Goal: Find specific page/section: Find specific page/section

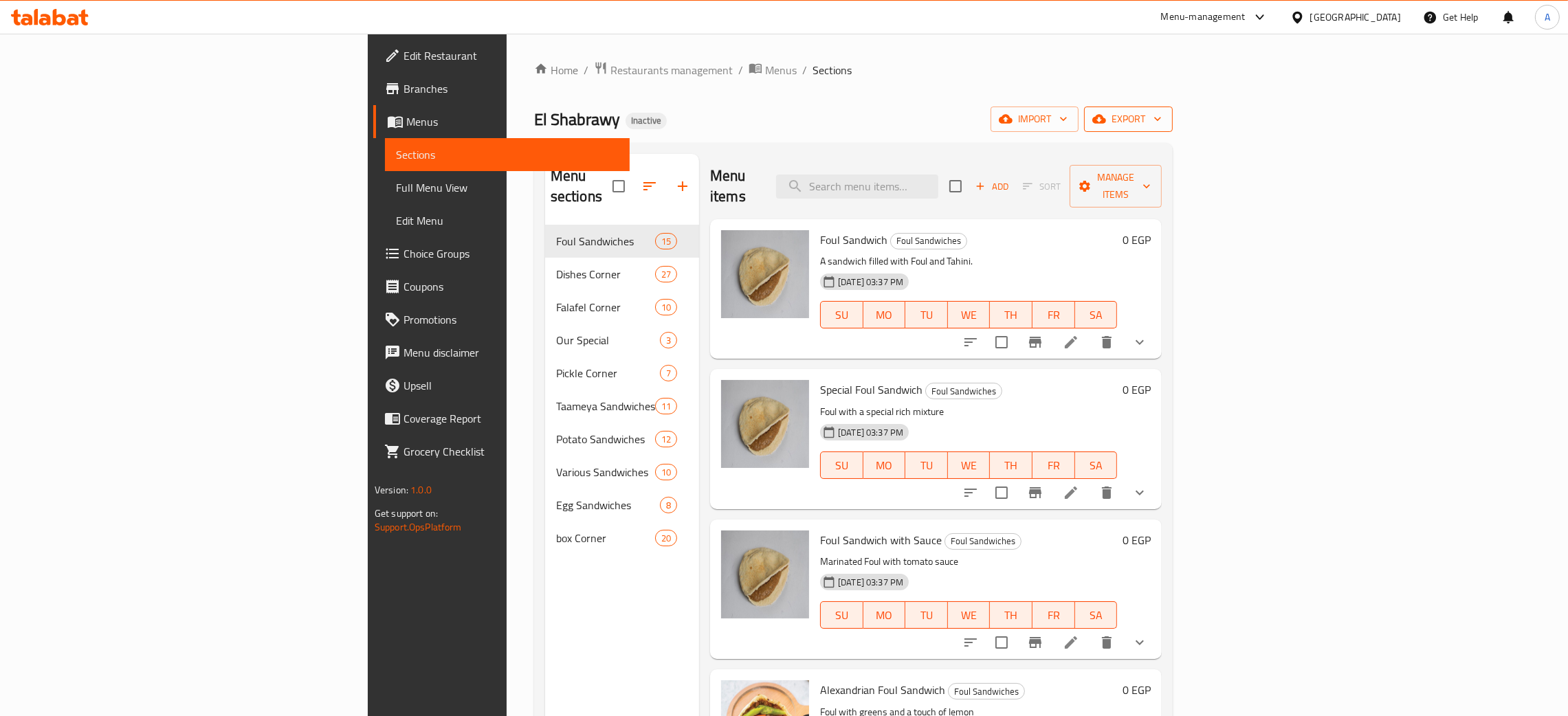
click at [1173, 118] on button "export" at bounding box center [1129, 119] width 89 height 25
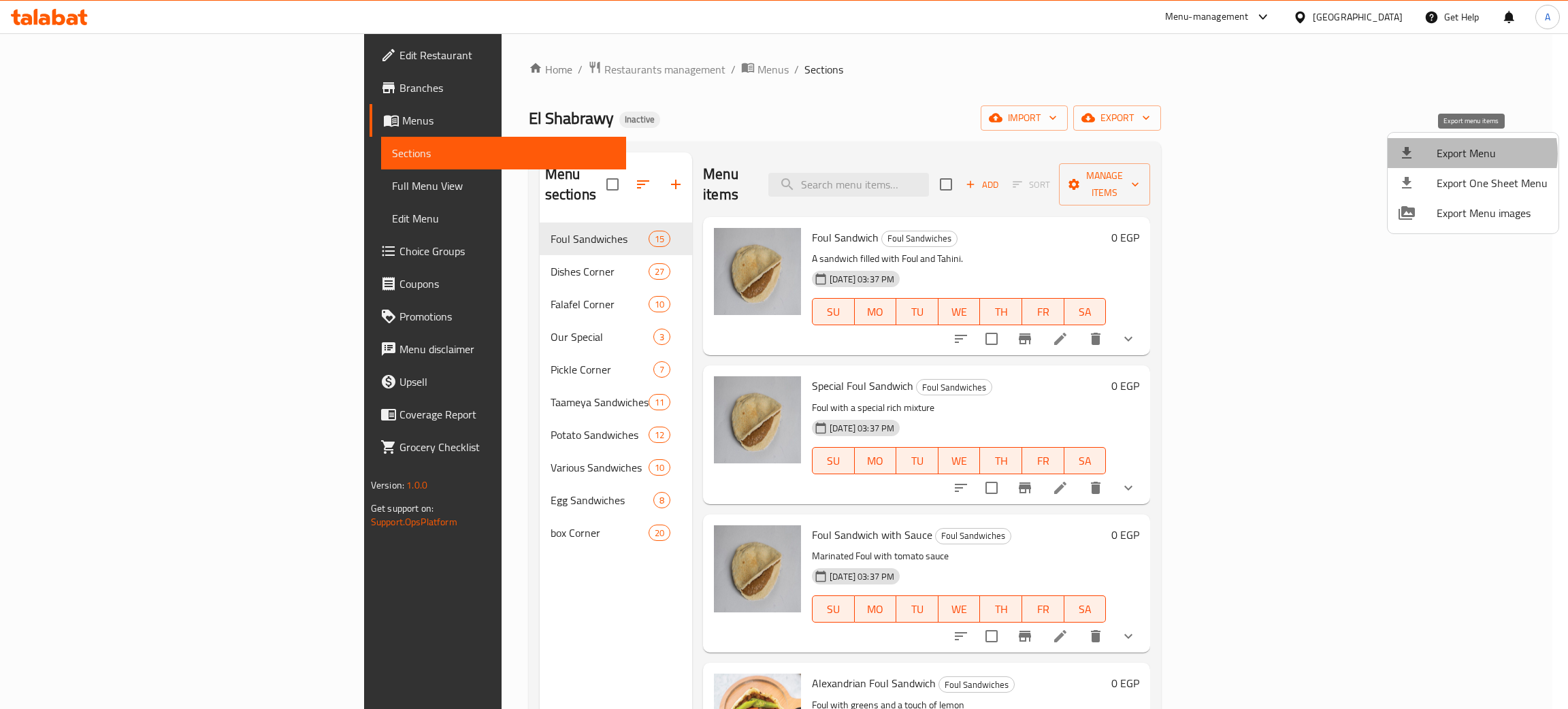
click at [1463, 154] on span "Export Menu" at bounding box center [1492, 153] width 111 height 17
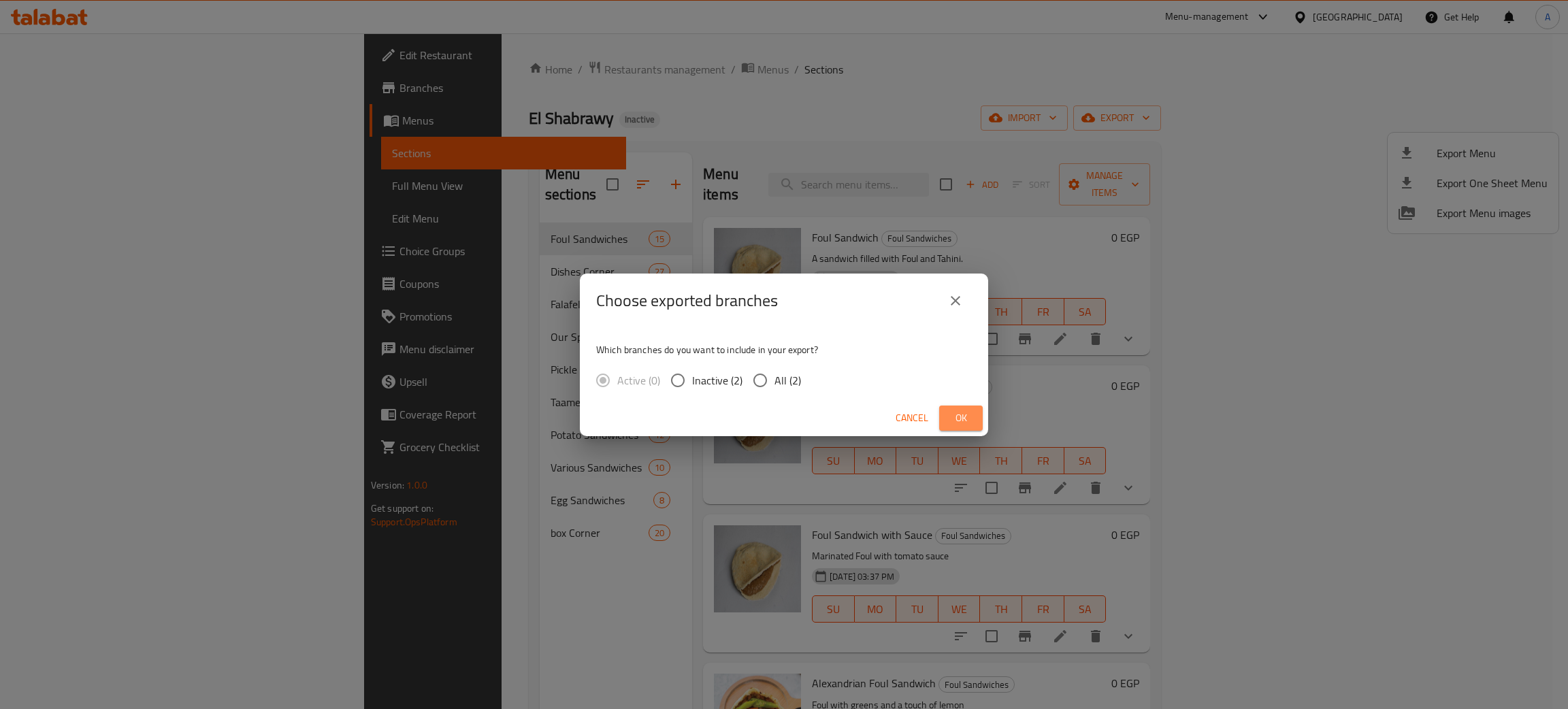
click at [956, 419] on span "Ok" at bounding box center [961, 417] width 22 height 17
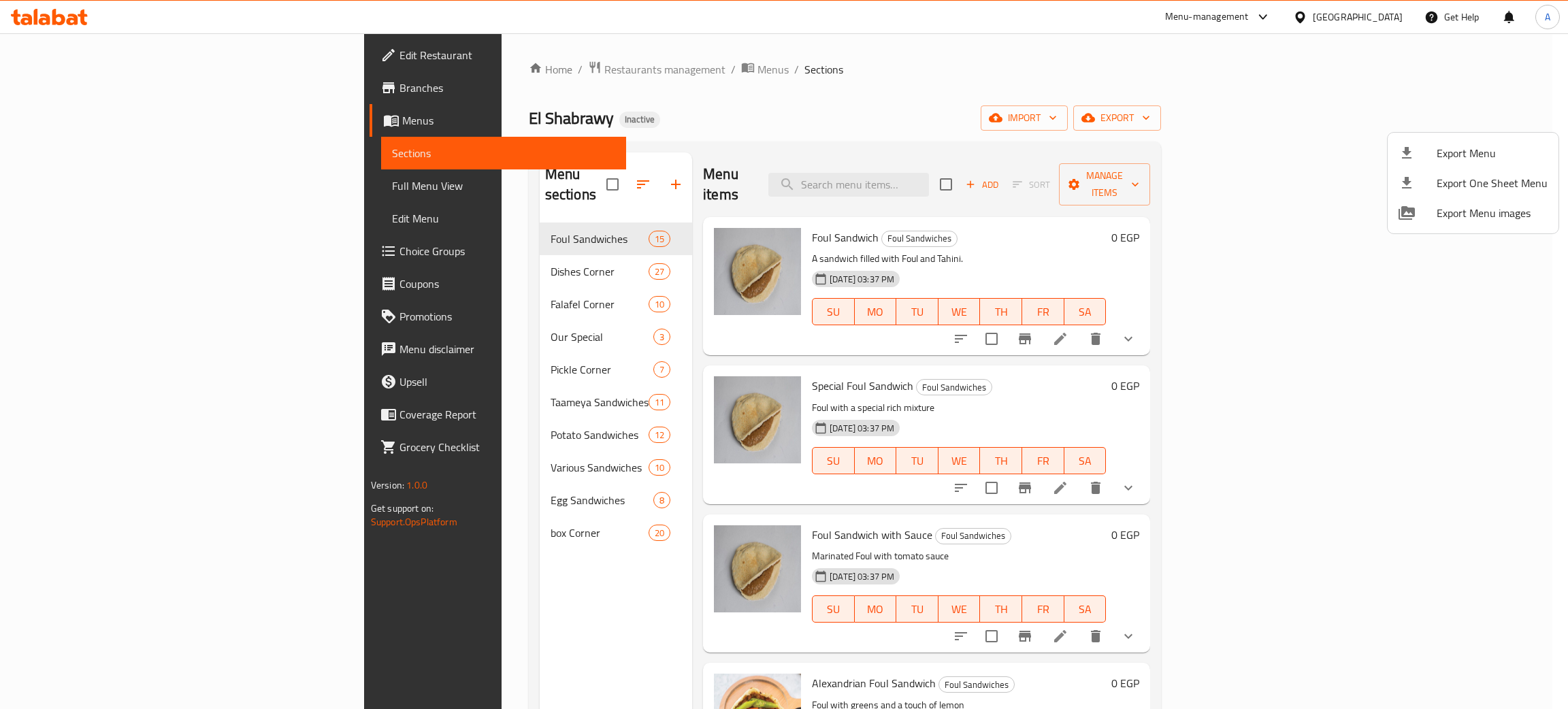
click at [342, 508] on div at bounding box center [784, 354] width 1568 height 709
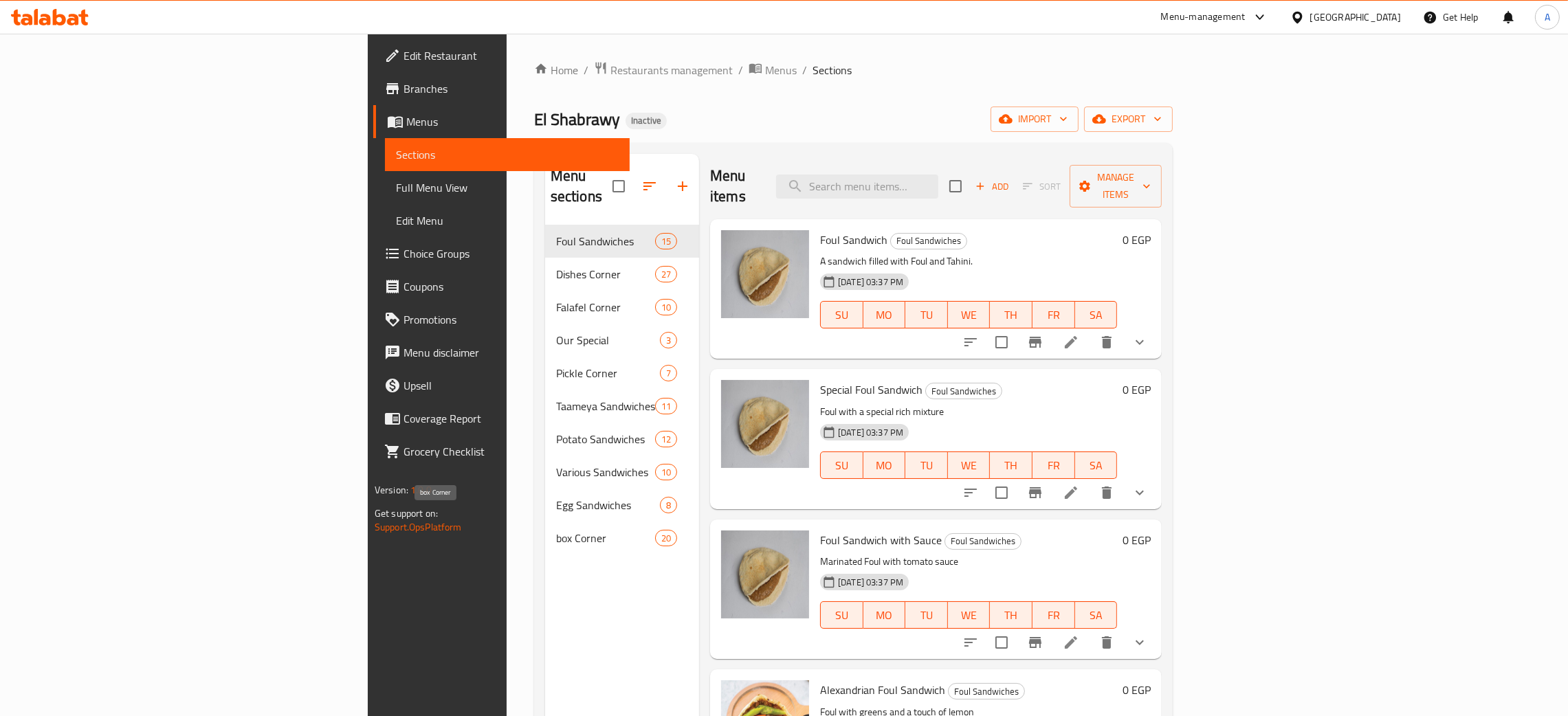
click at [556, 530] on span "box Corner" at bounding box center [605, 538] width 99 height 17
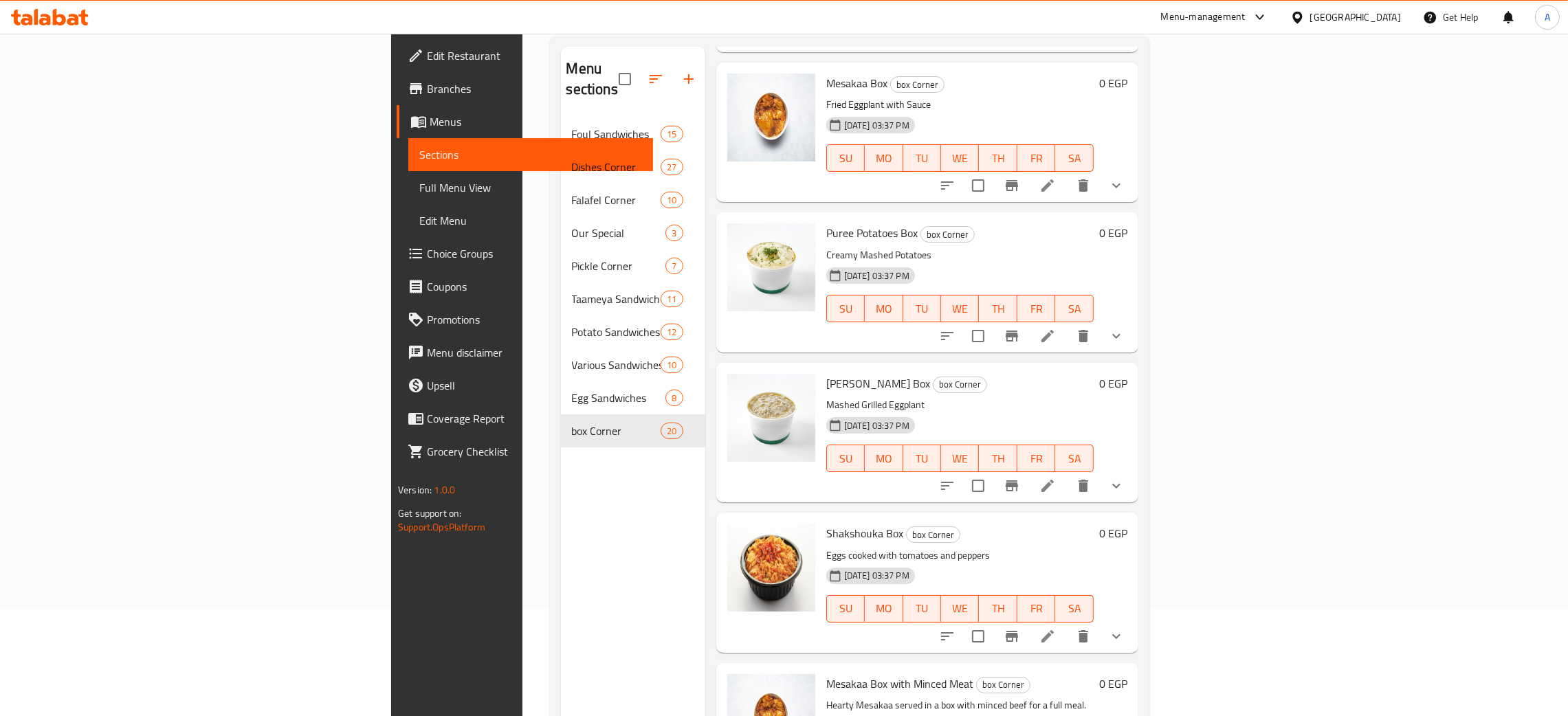
scroll to position [194, 0]
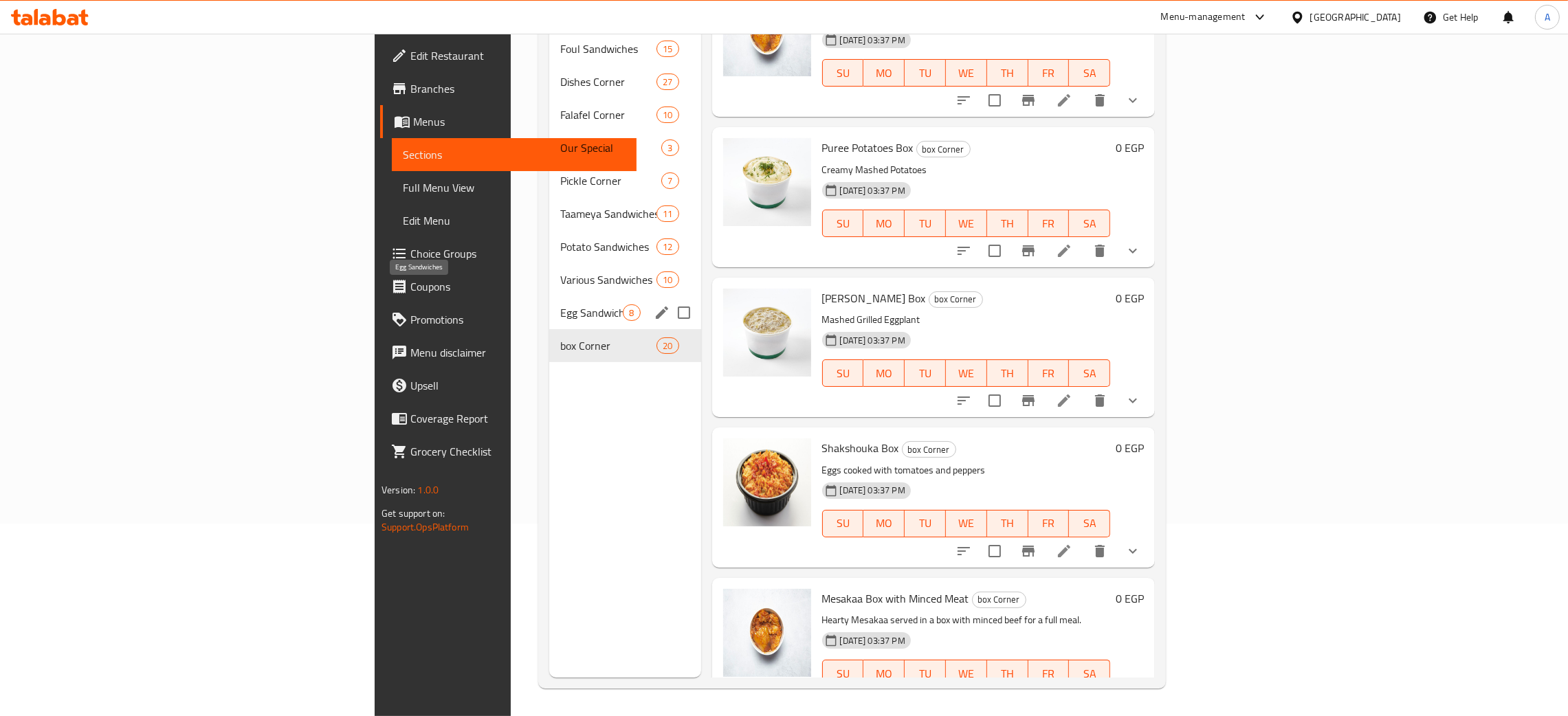
click at [560, 305] on span "Egg Sandwiches" at bounding box center [591, 313] width 63 height 17
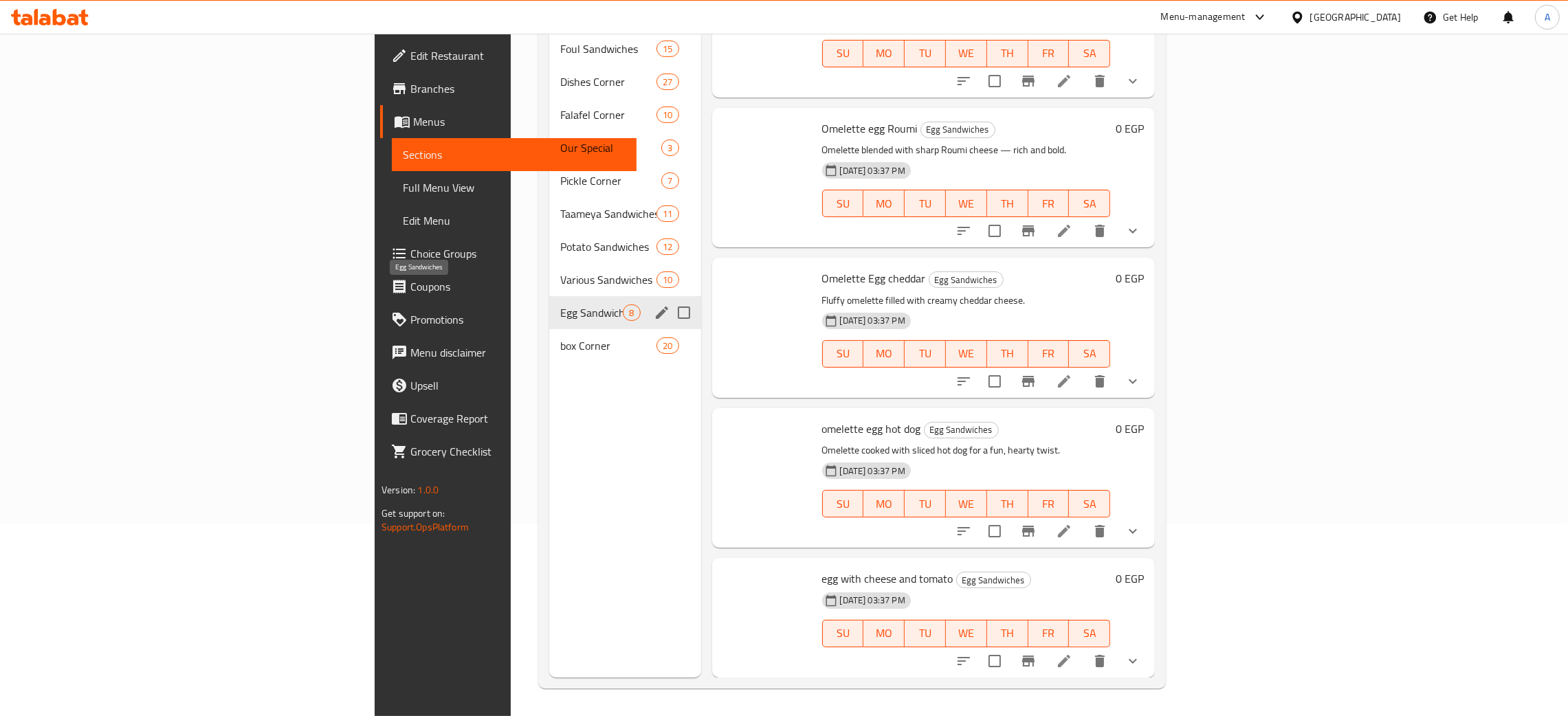
scroll to position [497, 0]
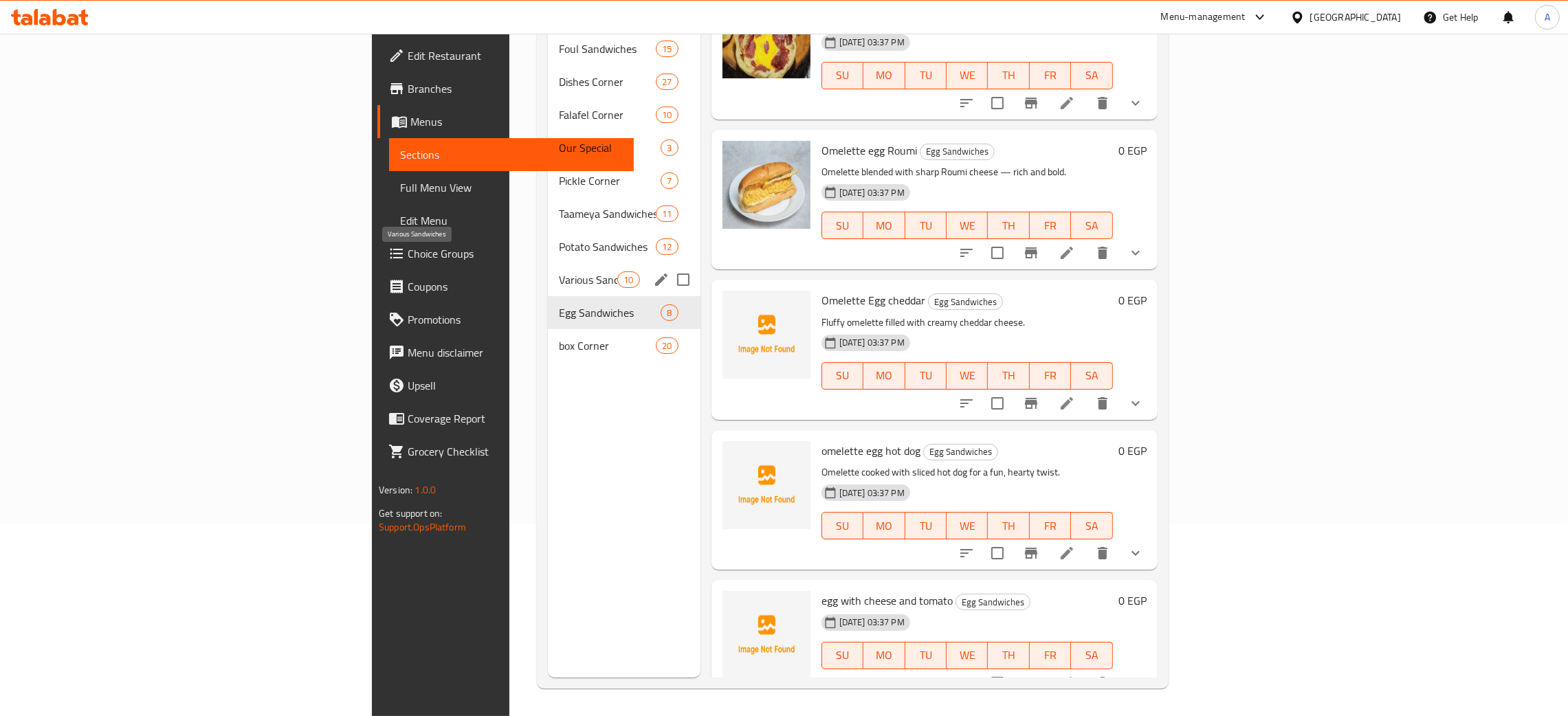
click at [559, 272] on span "Various Sandwiches" at bounding box center [588, 280] width 59 height 17
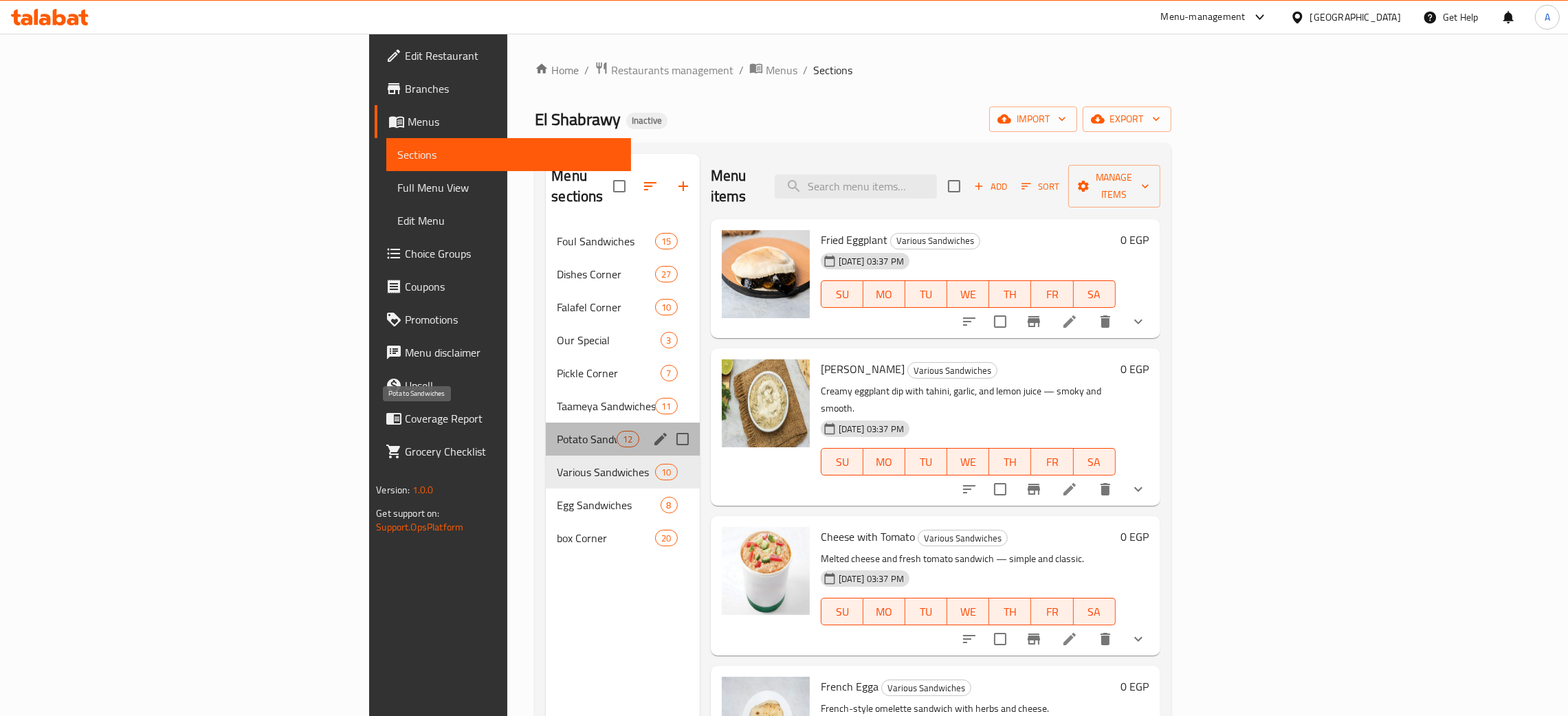
click at [557, 431] on span "Potato Sandwiches" at bounding box center [587, 439] width 60 height 17
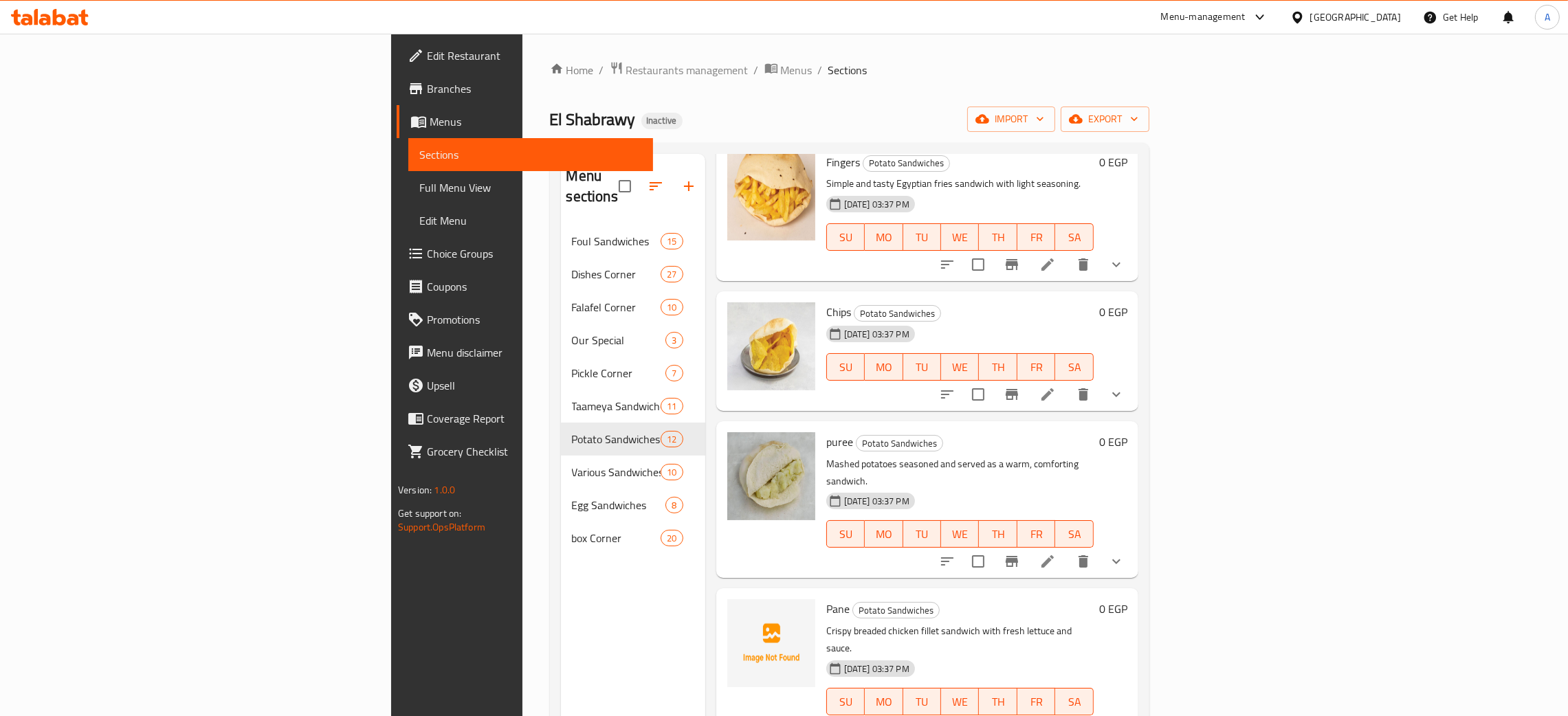
scroll to position [309, 0]
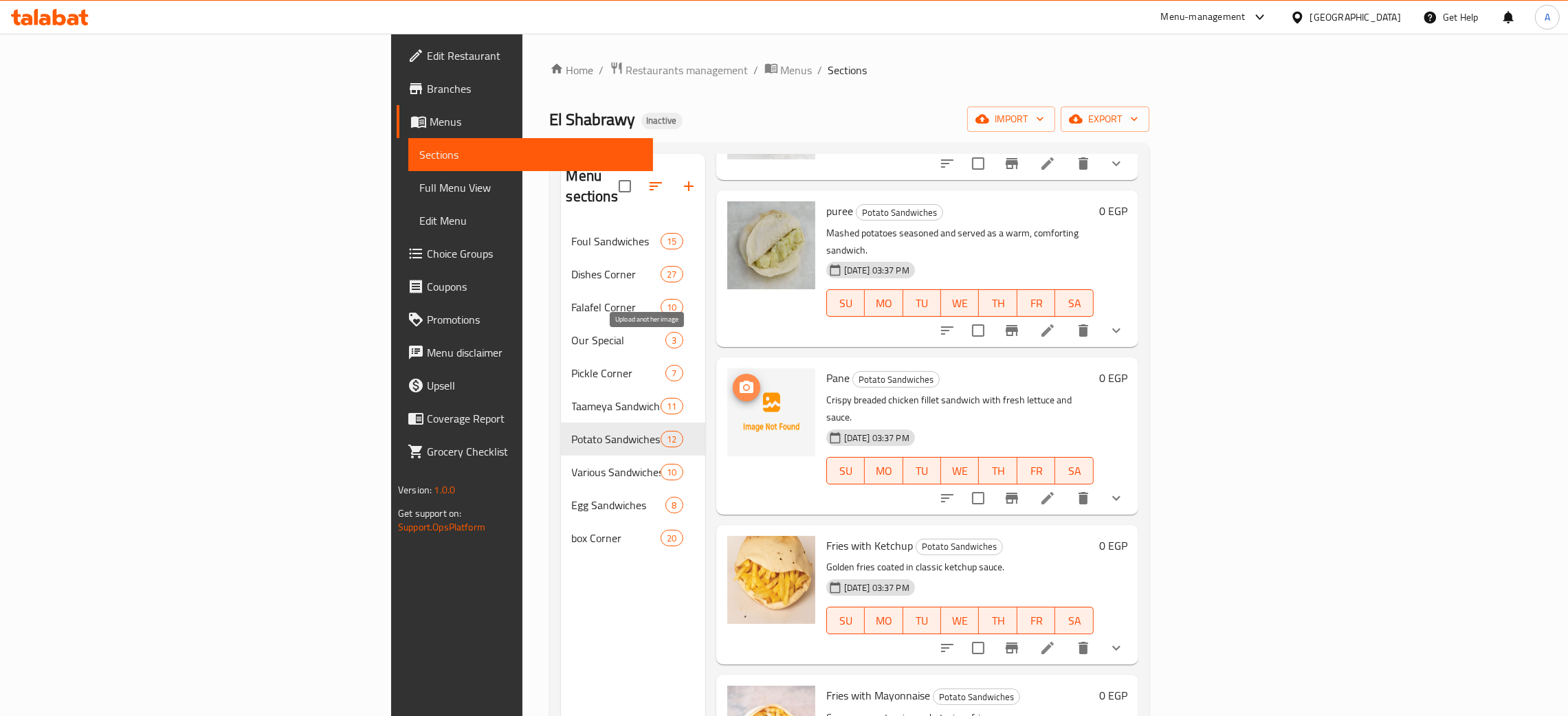
click at [740, 380] on icon "upload picture" at bounding box center [747, 386] width 14 height 12
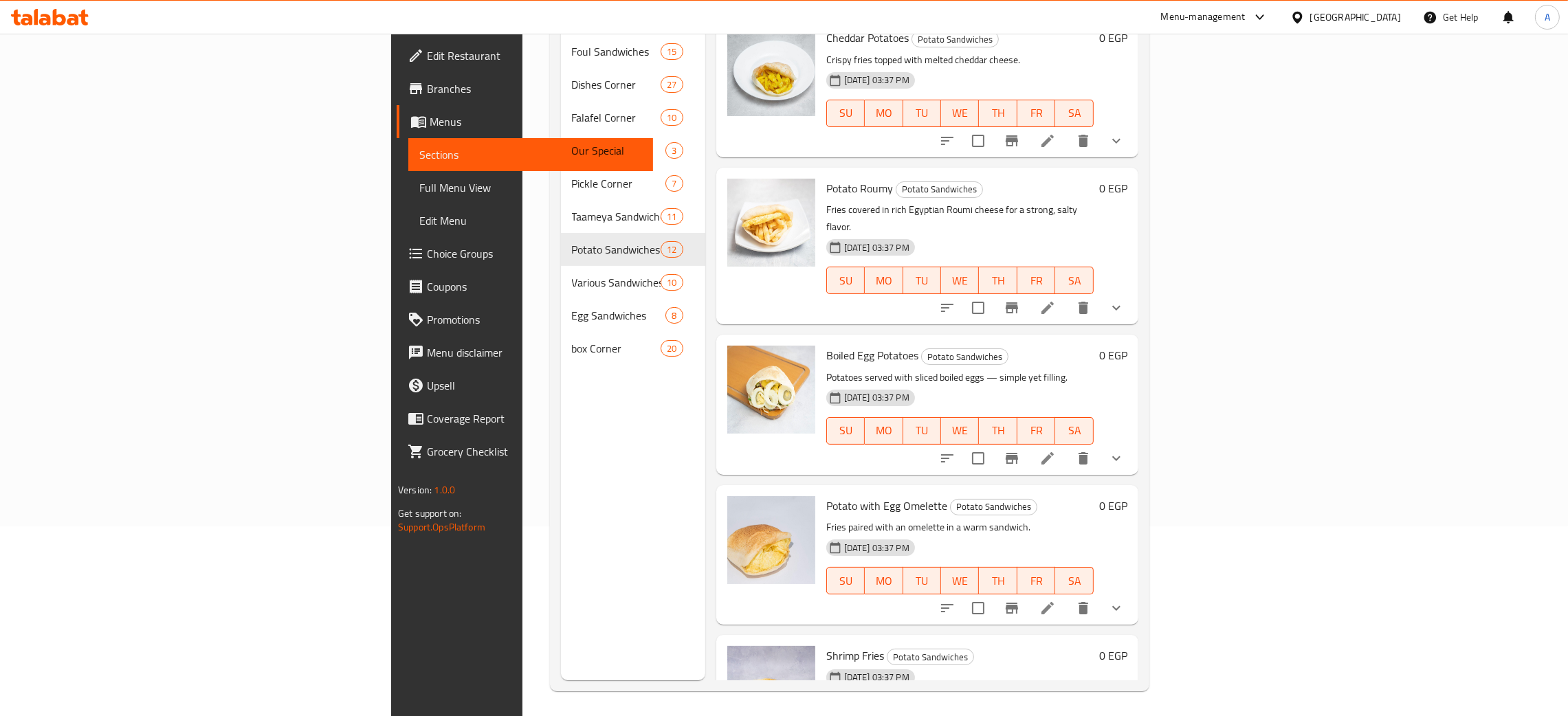
scroll to position [194, 0]
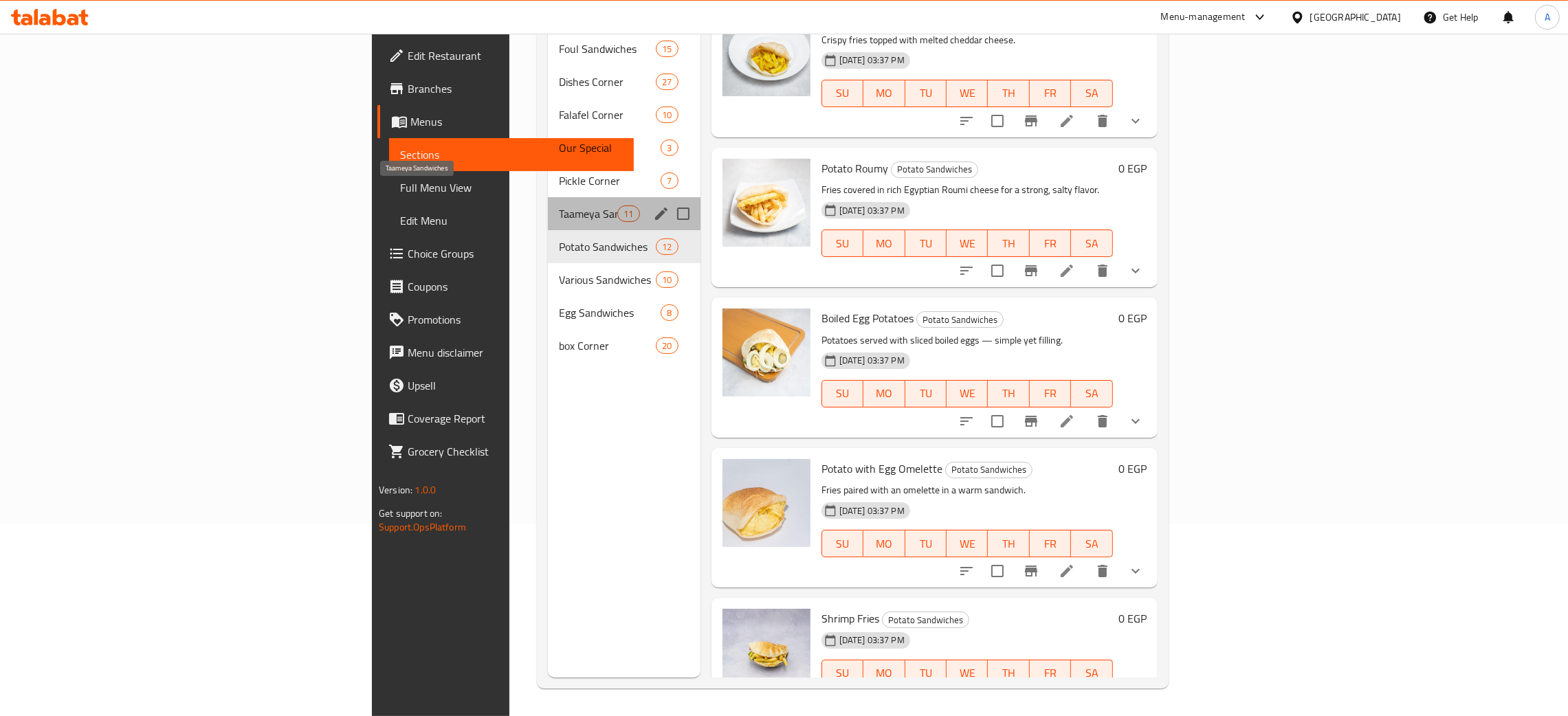
click at [559, 206] on span "Taameya Sandwiches" at bounding box center [588, 214] width 59 height 17
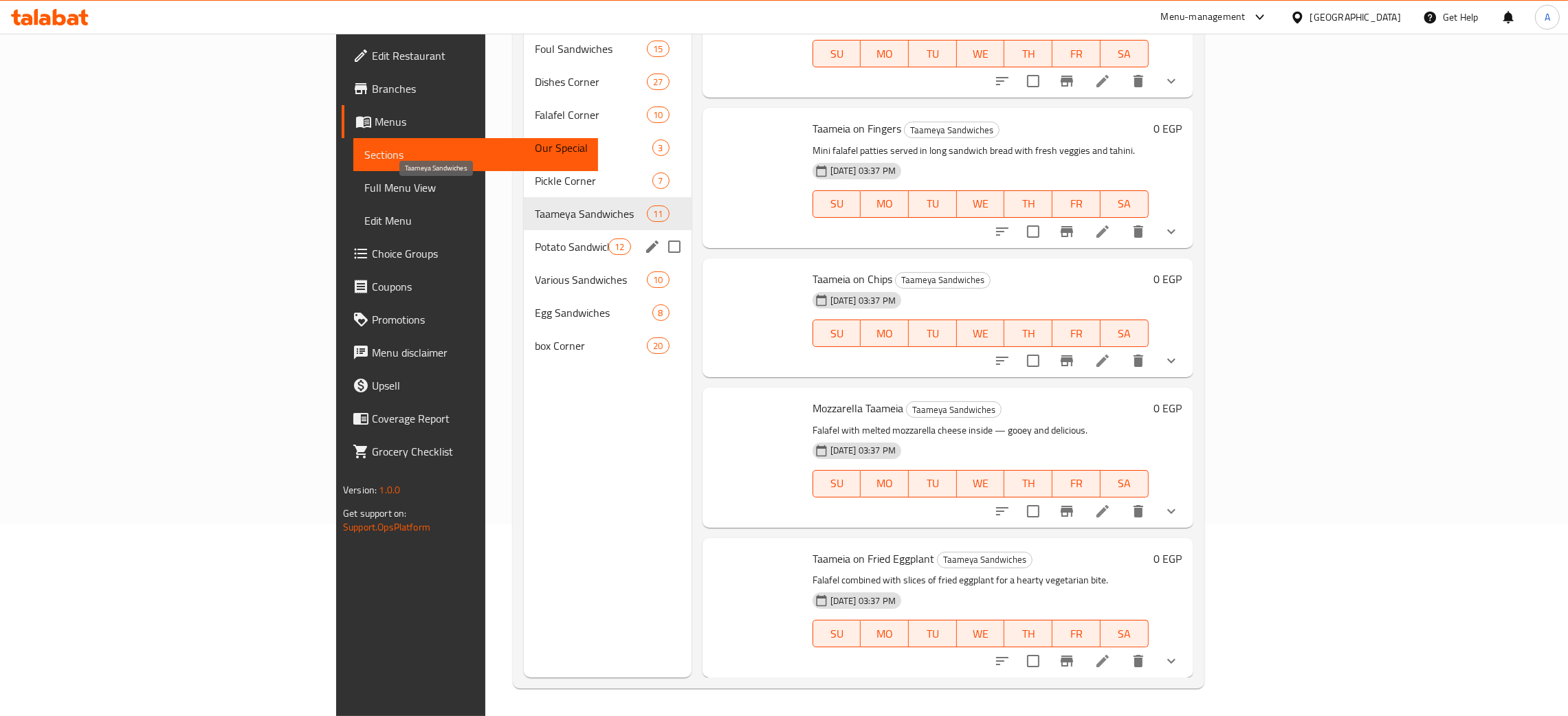
scroll to position [928, 0]
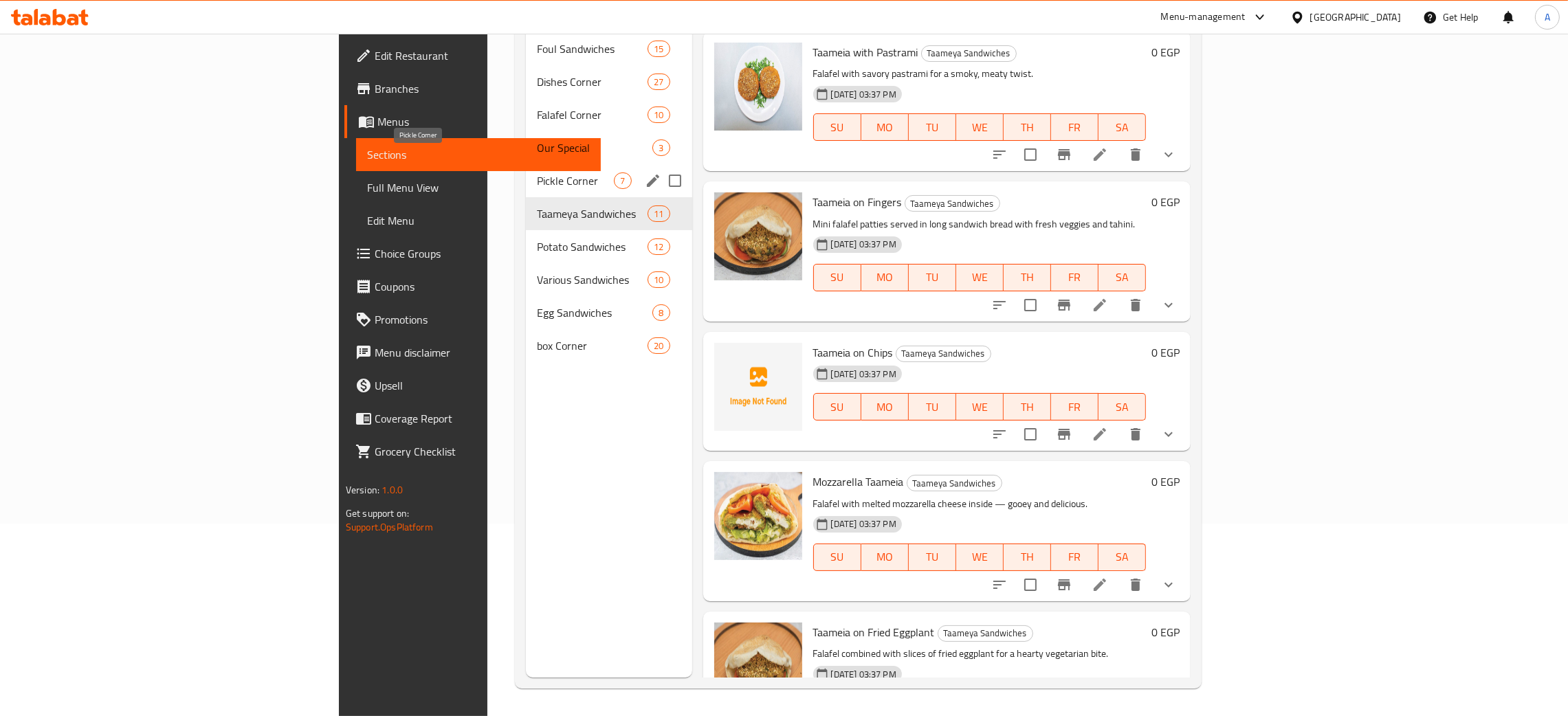
click at [537, 173] on span "Pickle Corner" at bounding box center [576, 181] width 78 height 17
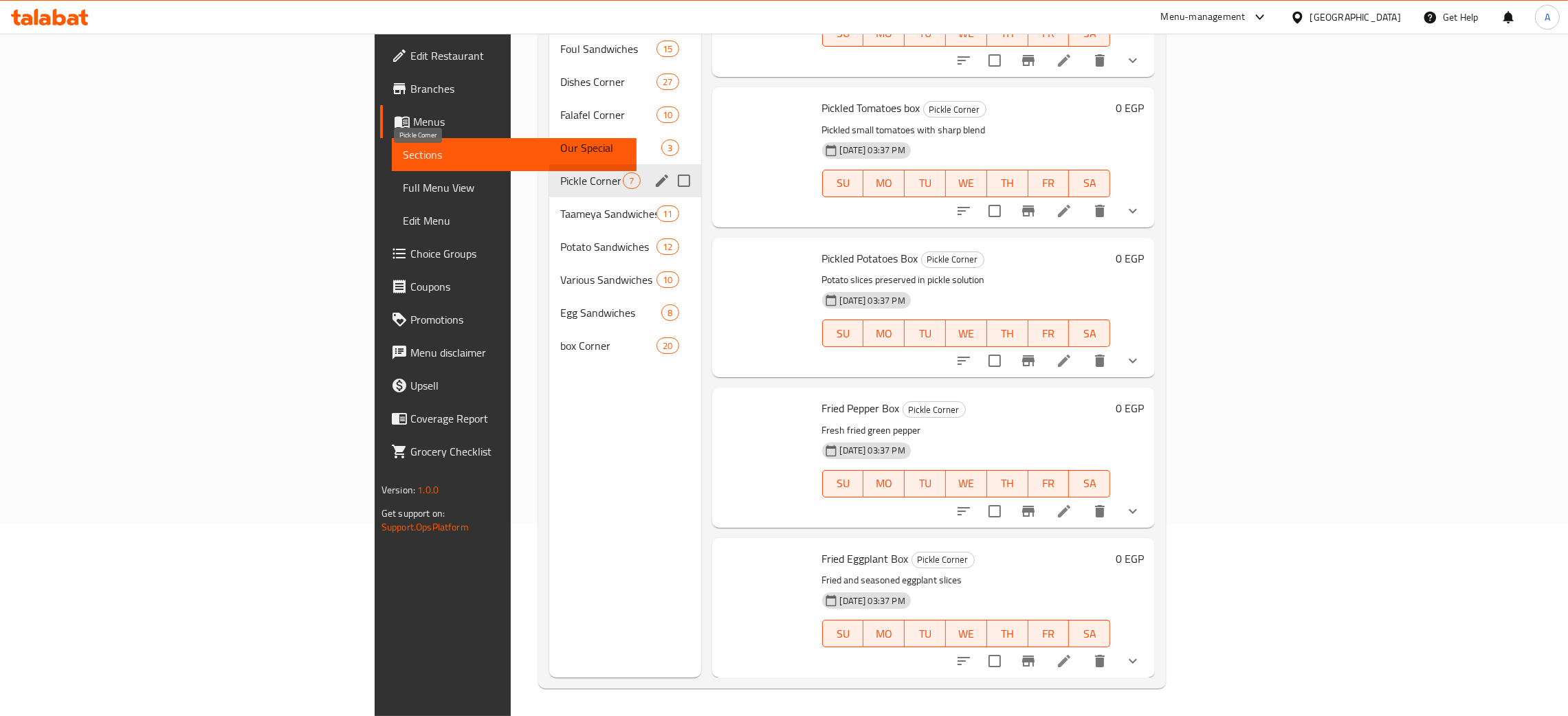
scroll to position [367, 0]
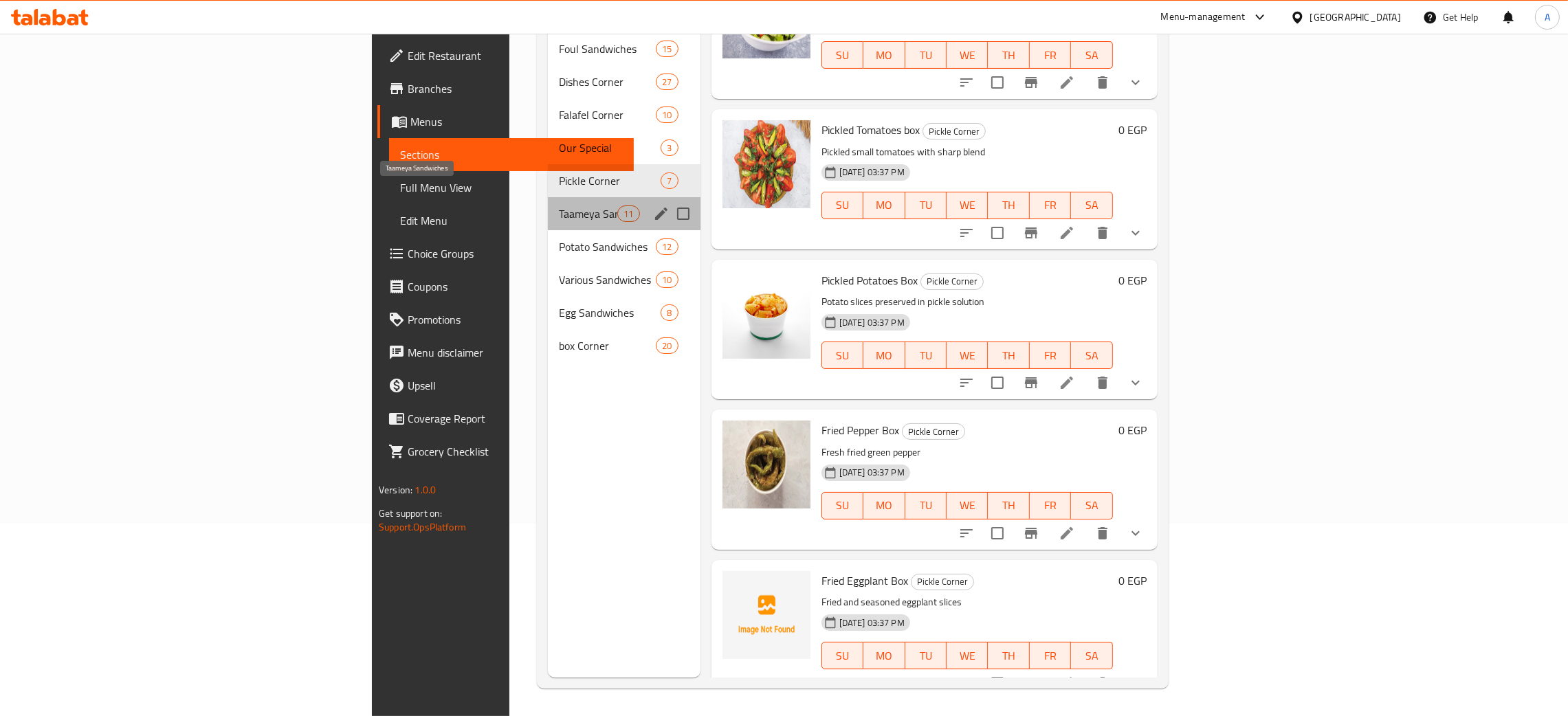
click at [559, 206] on span "Taameya Sandwiches" at bounding box center [588, 214] width 59 height 17
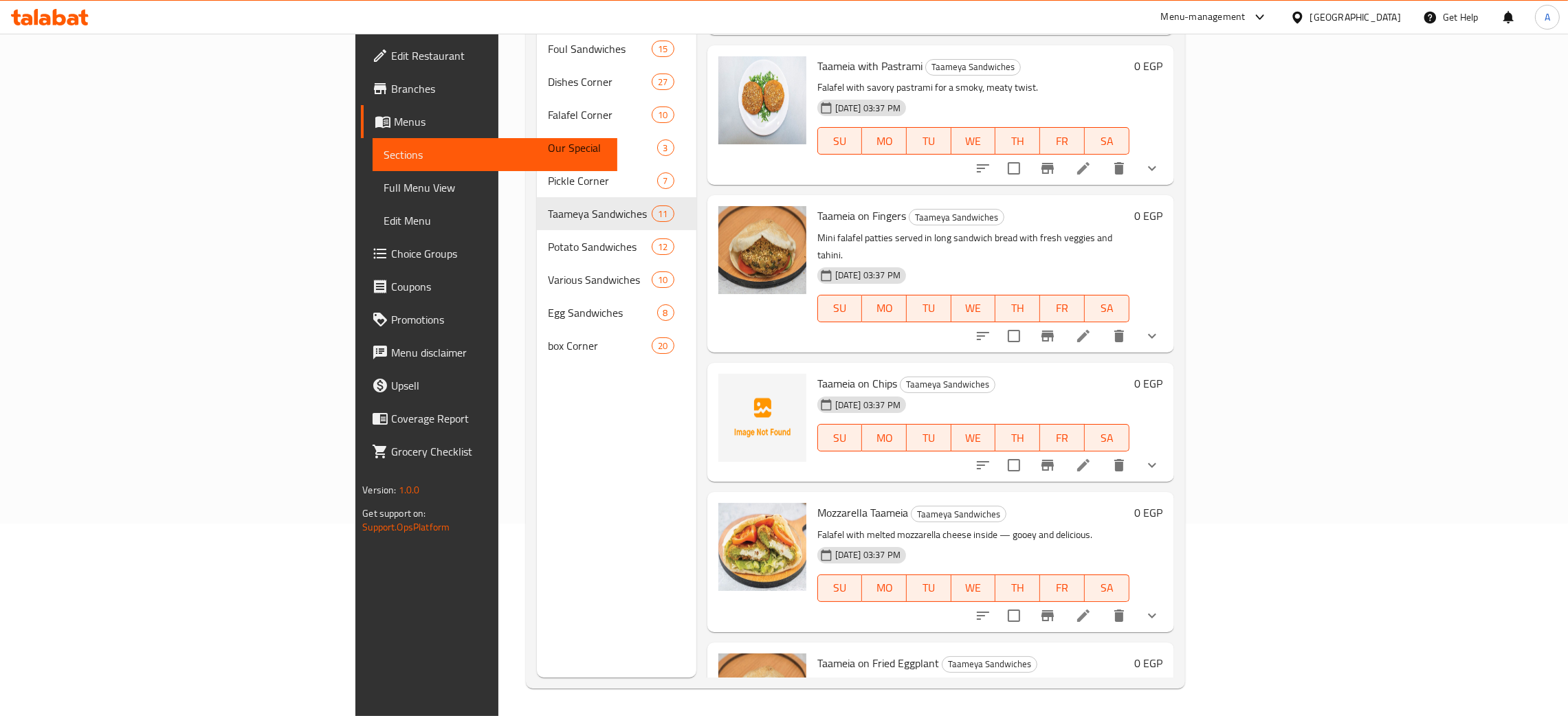
scroll to position [927, 0]
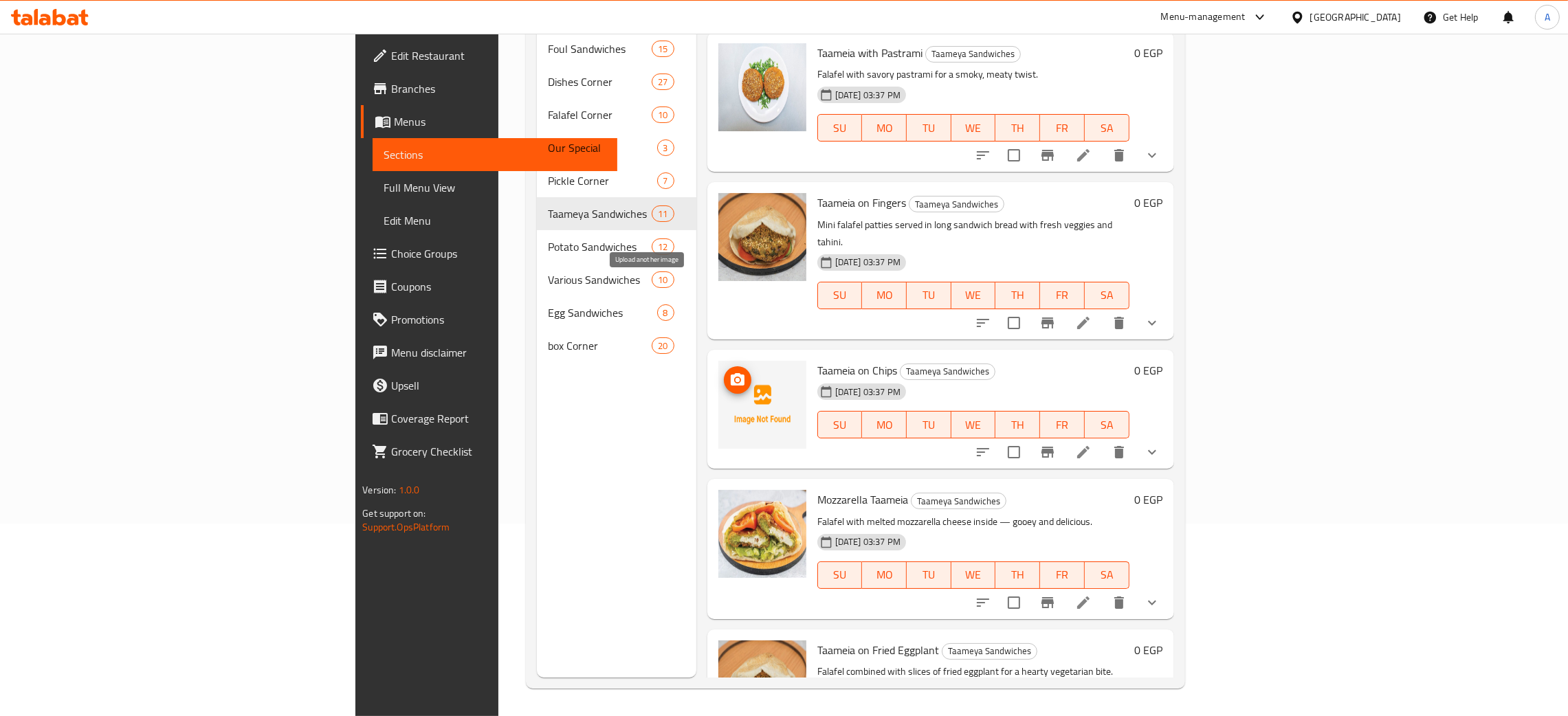
click at [729, 371] on icon "upload picture" at bounding box center [737, 379] width 17 height 17
click at [537, 533] on div "Menu sections Foul Sandwiches 15 Dishes Corner 27 [GEOGRAPHIC_DATA] 10 Our Spec…" at bounding box center [617, 319] width 160 height 716
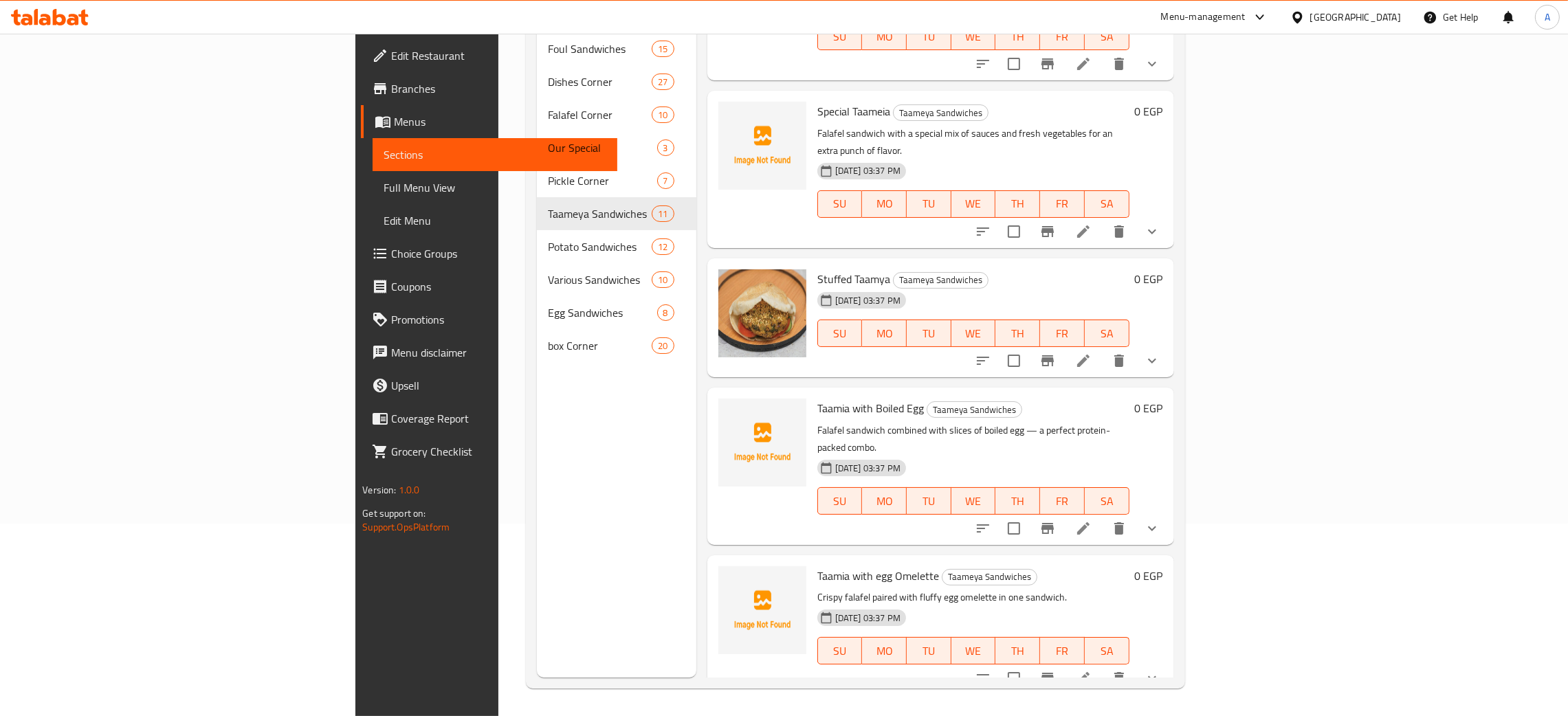
scroll to position [102, 0]
click at [724, 411] on span "upload picture" at bounding box center [738, 419] width 28 height 17
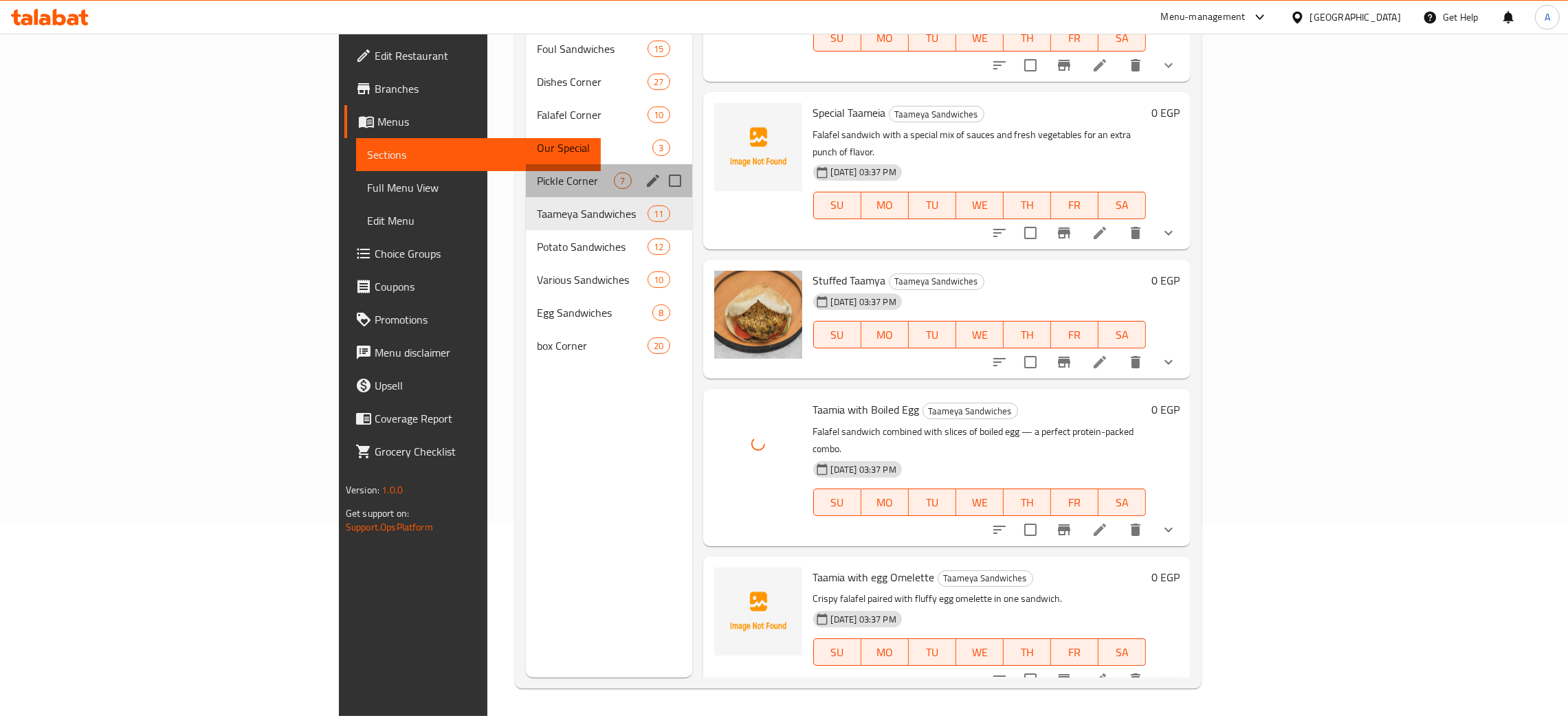
click at [526, 165] on div "Pickle Corner 7" at bounding box center [609, 181] width 167 height 33
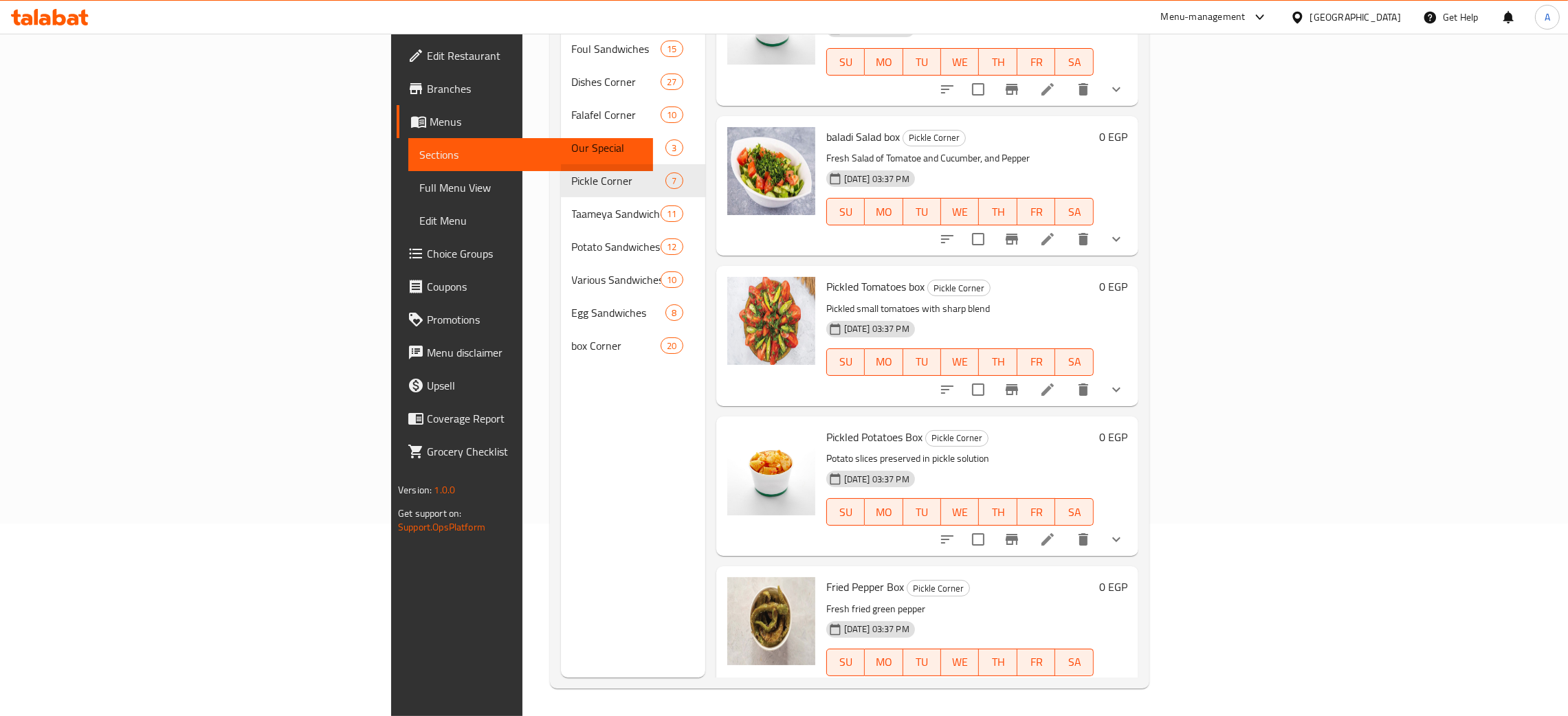
scroll to position [367, 0]
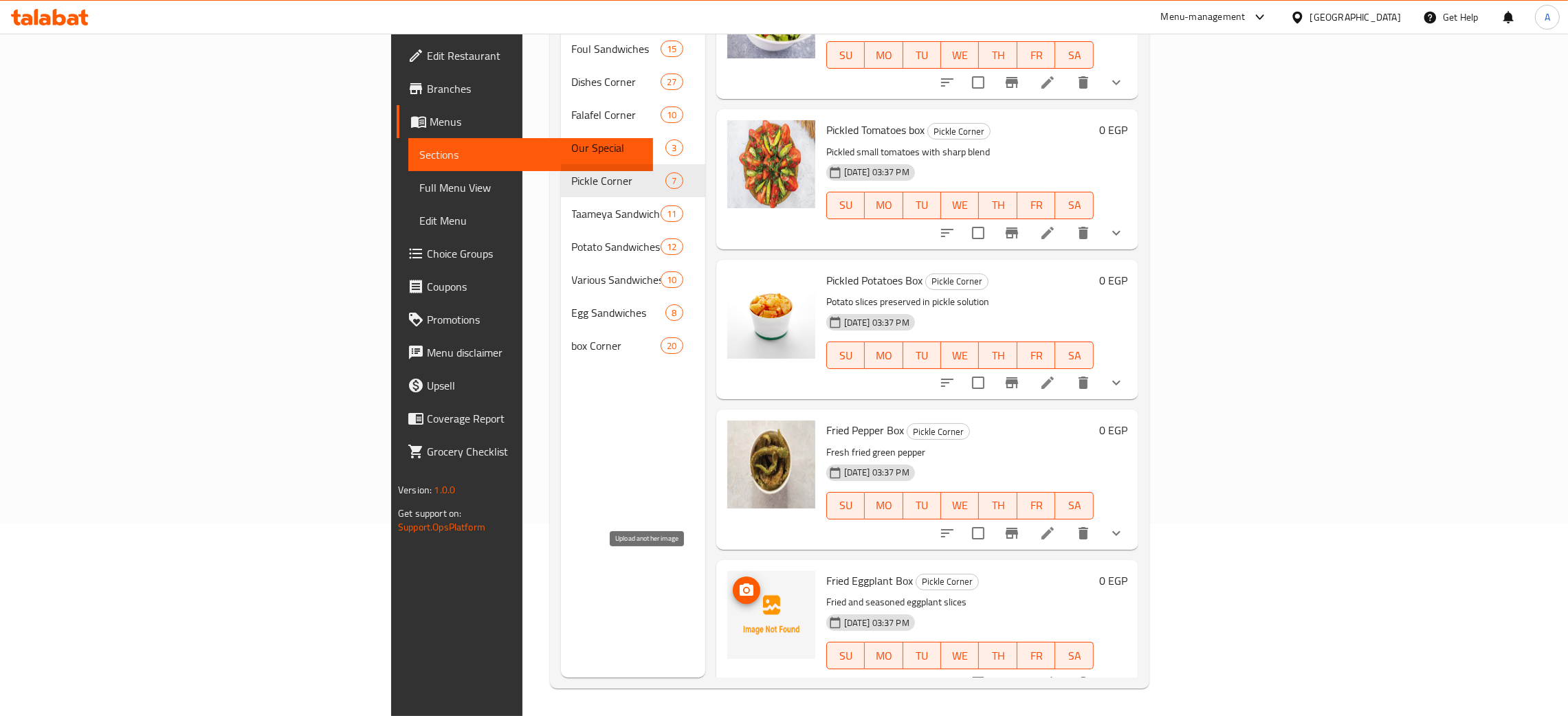
click at [740, 583] on icon "upload picture" at bounding box center [747, 589] width 14 height 12
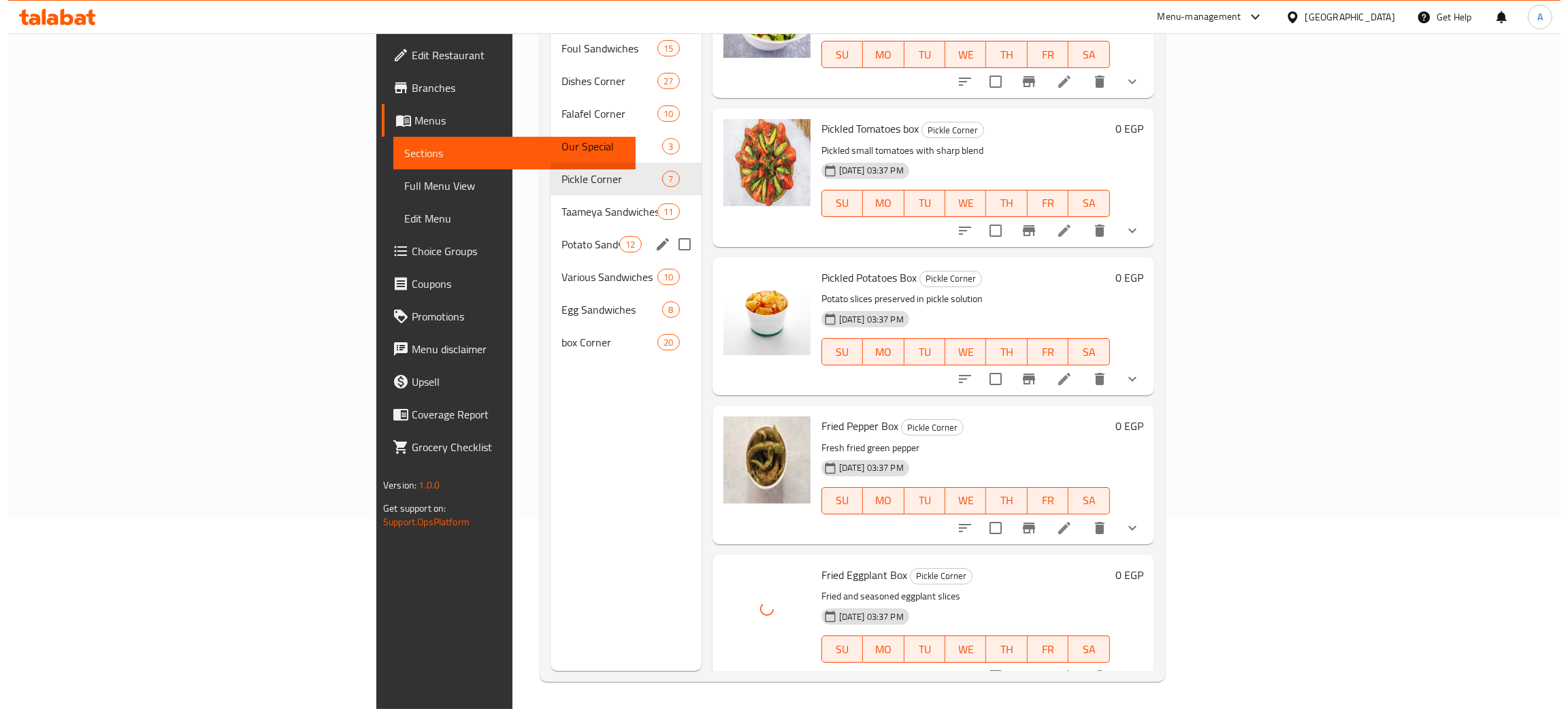
scroll to position [0, 0]
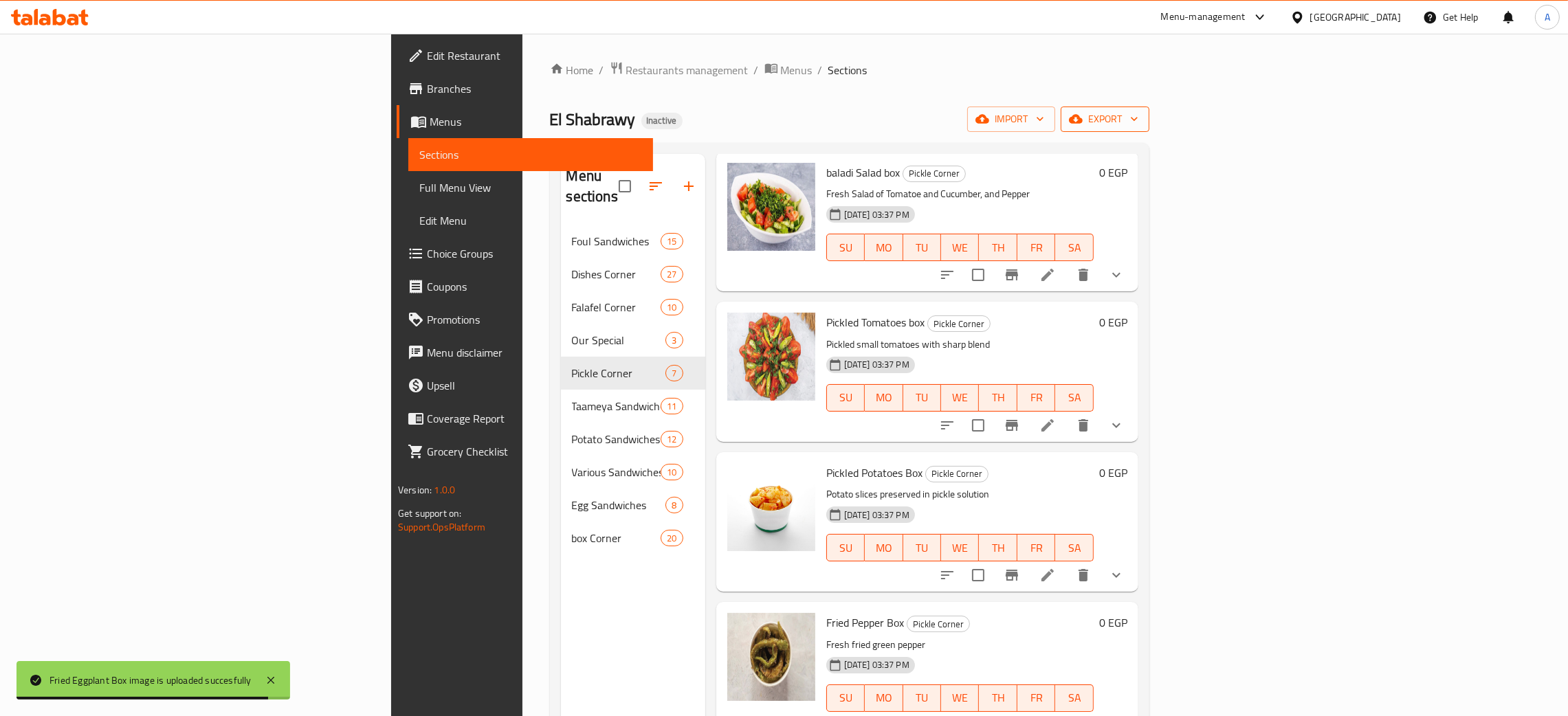
click at [1142, 117] on icon "button" at bounding box center [1135, 119] width 14 height 14
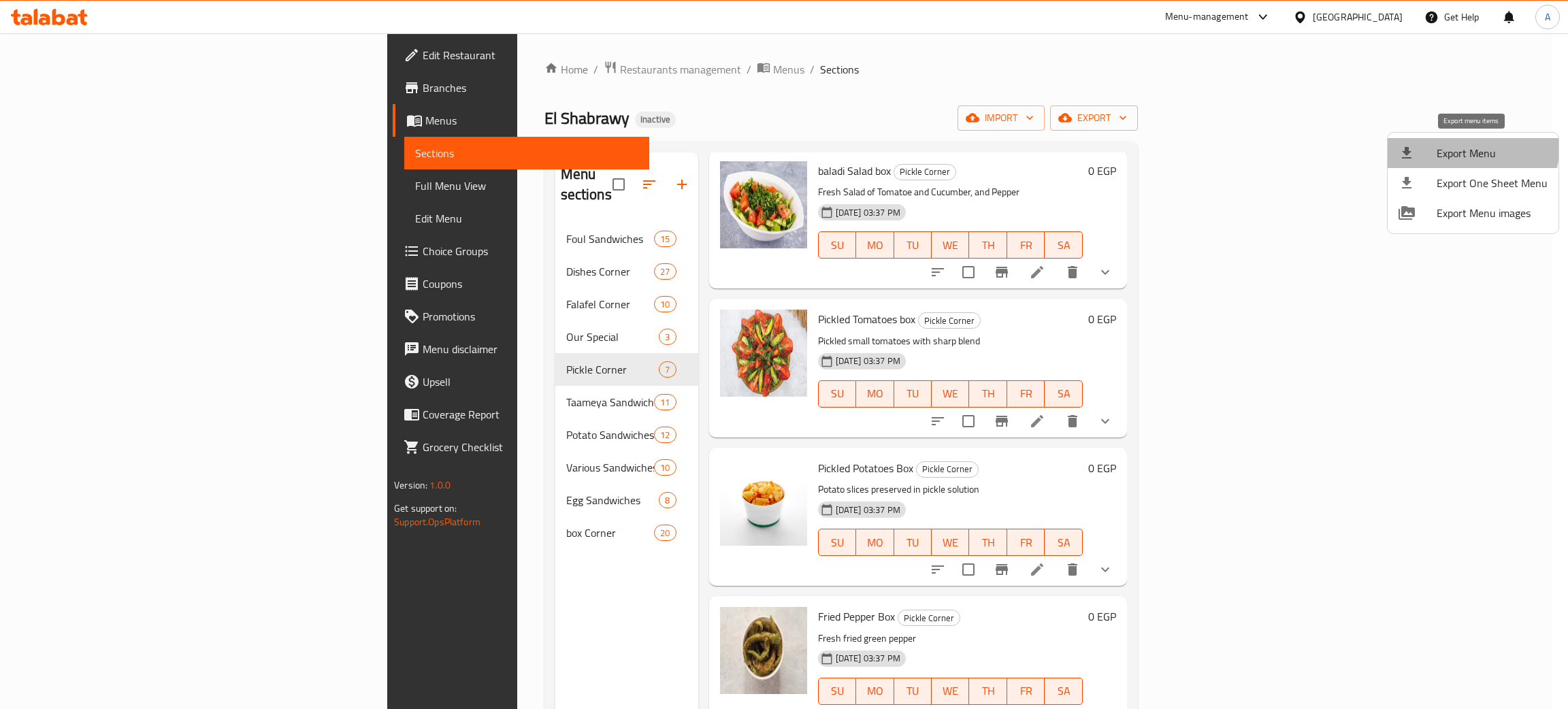
click at [1449, 145] on span "Export Menu" at bounding box center [1492, 153] width 111 height 17
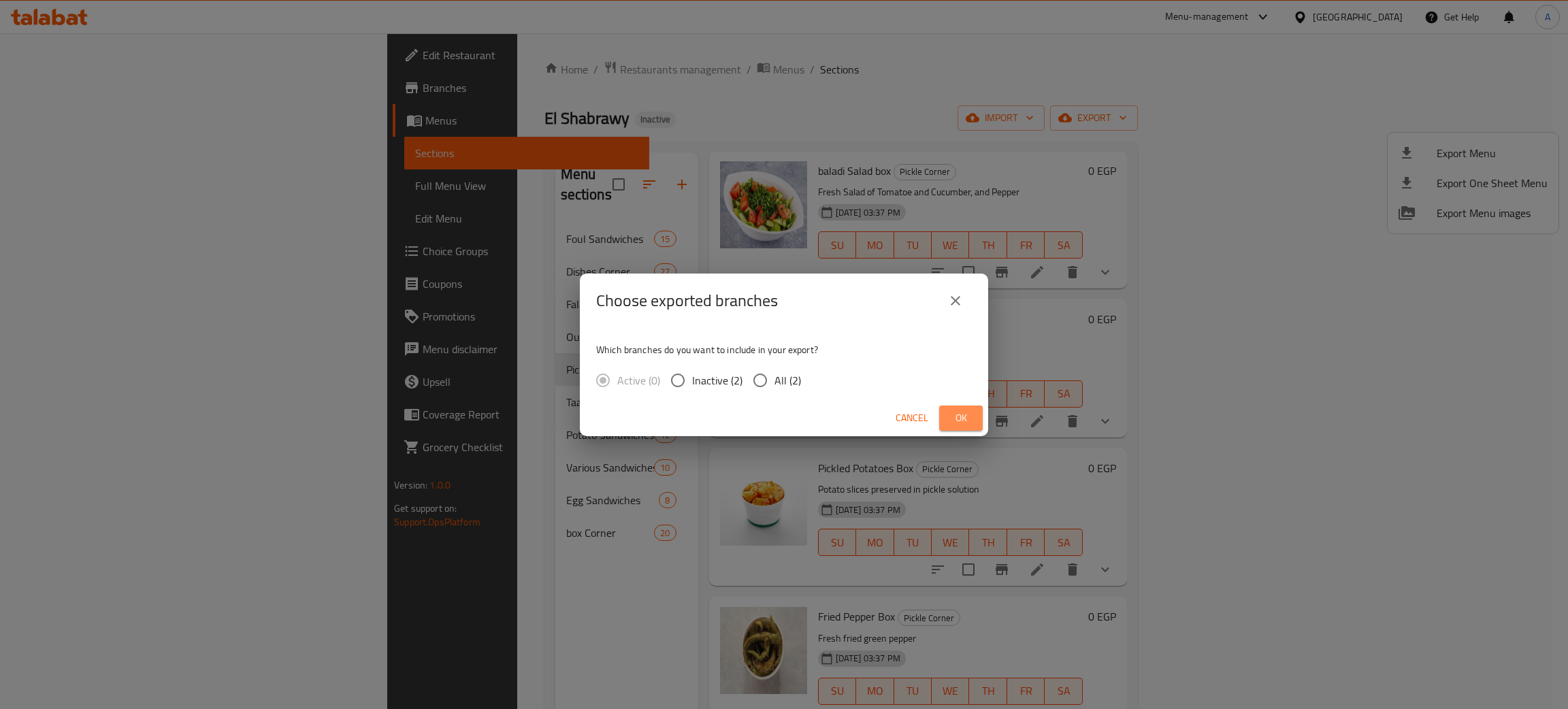
click at [954, 418] on span "Ok" at bounding box center [961, 417] width 22 height 17
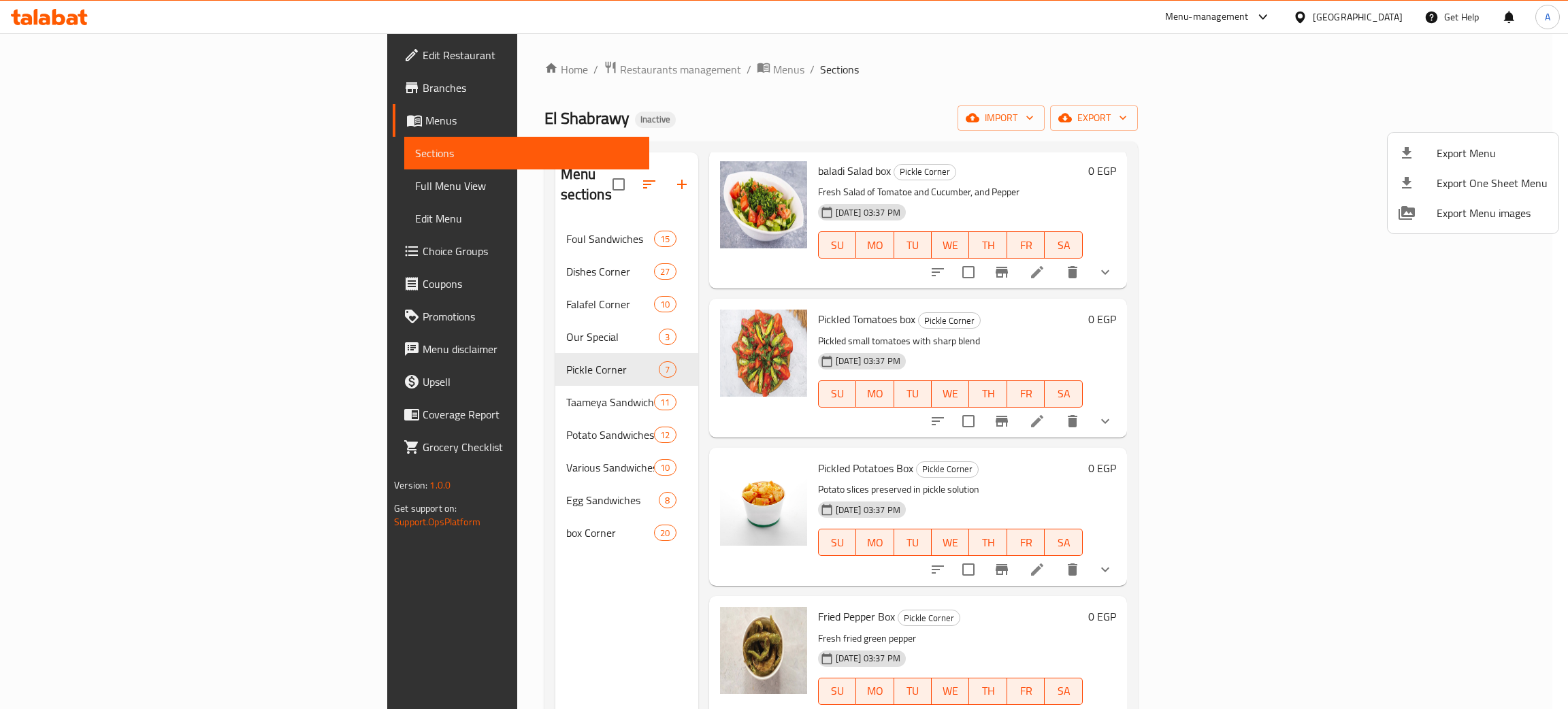
click at [1386, 19] on div at bounding box center [784, 354] width 1568 height 709
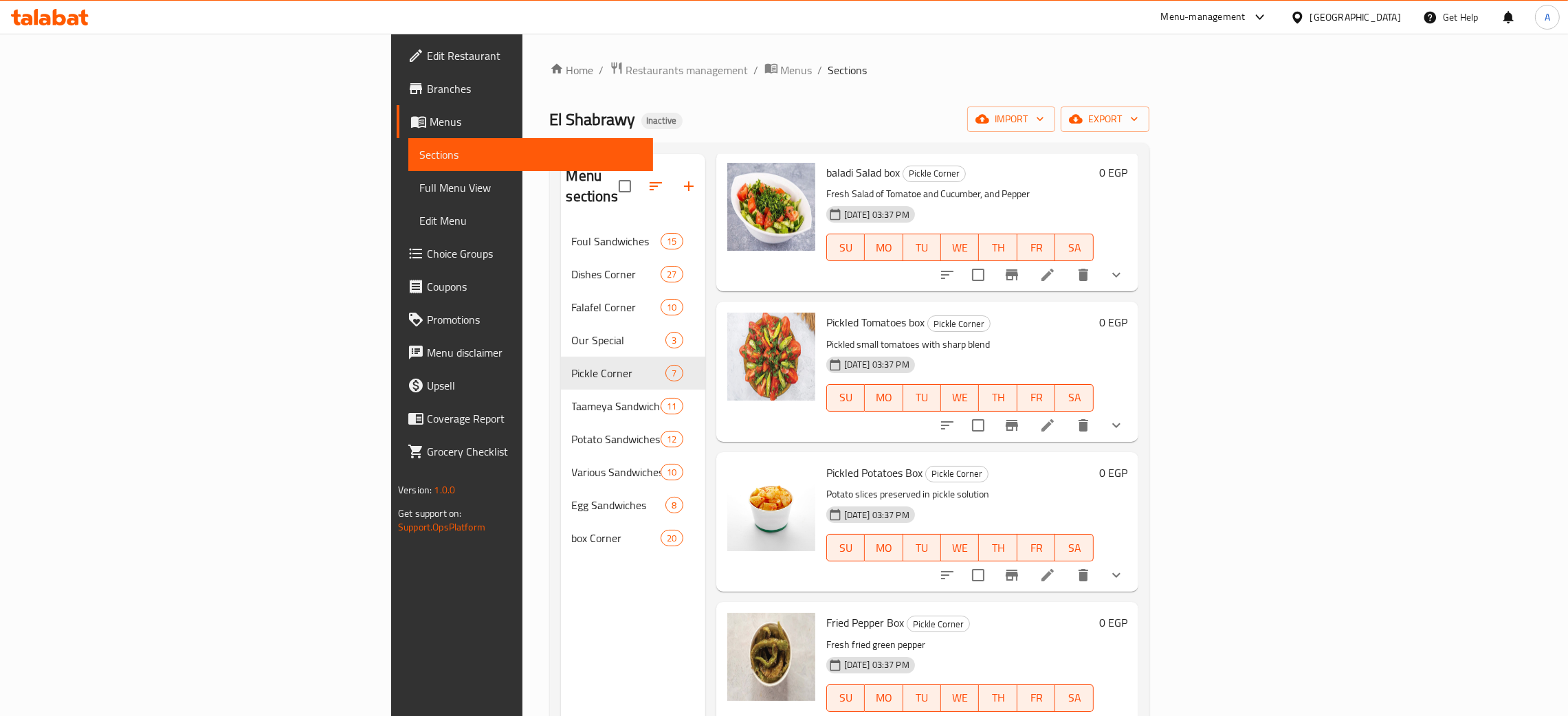
click at [1396, 18] on div "[GEOGRAPHIC_DATA]" at bounding box center [1355, 17] width 91 height 15
click at [1263, 367] on div "[GEOGRAPHIC_DATA]" at bounding box center [1251, 360] width 91 height 15
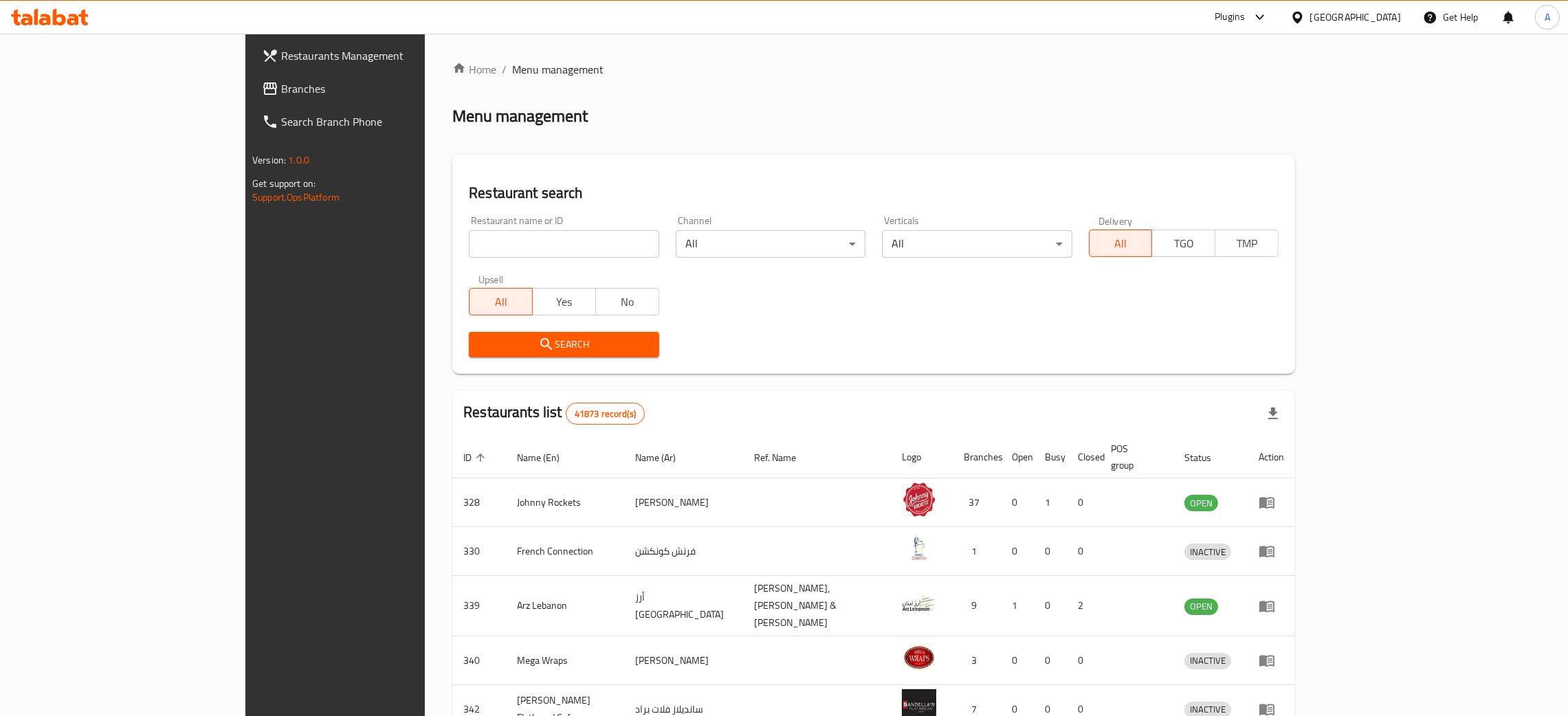
click at [468, 246] on input "search" at bounding box center [563, 245] width 190 height 28
paste input "Um [PERSON_NAME] Restau"
type input "Um [PERSON_NAME] Restau"
click button "Search" at bounding box center [563, 344] width 190 height 25
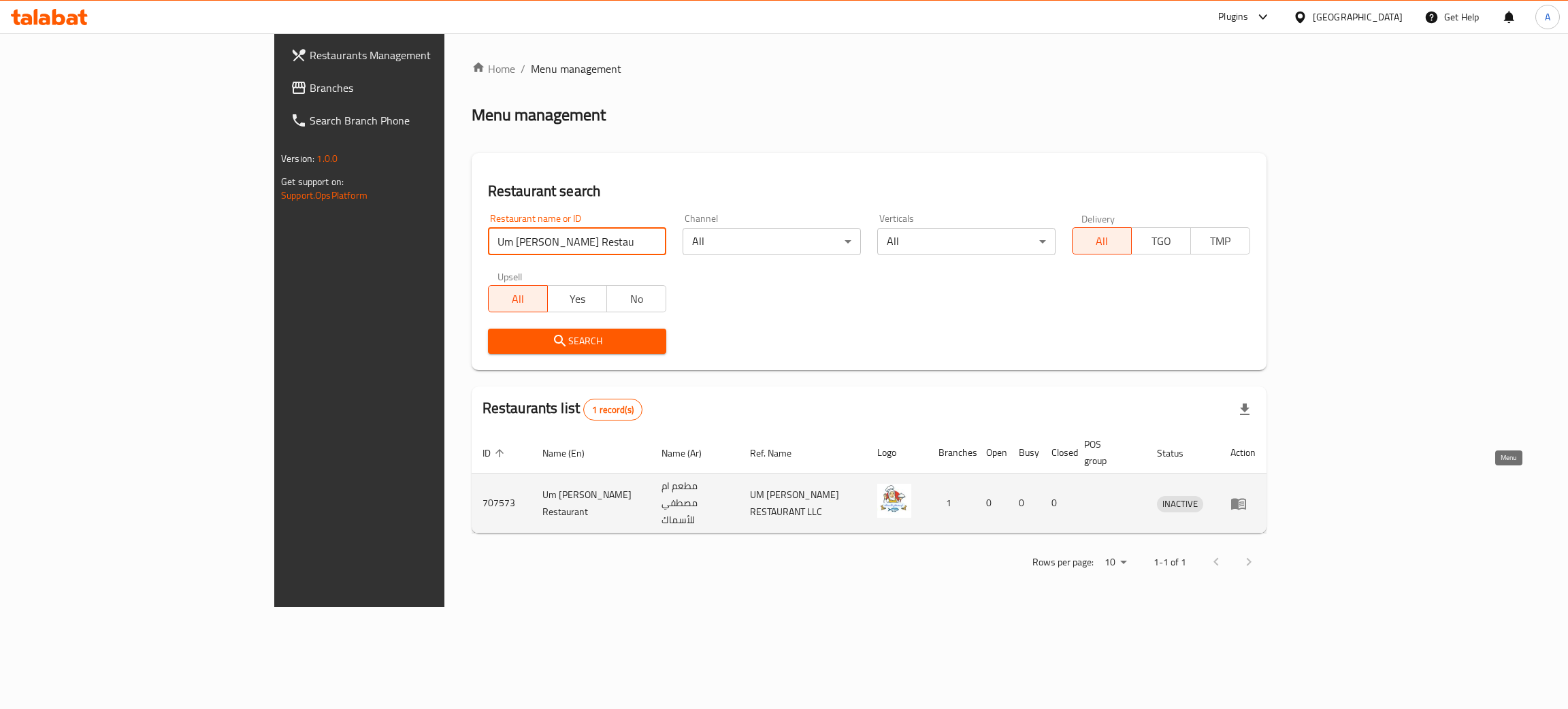
click at [1246, 498] on icon "enhanced table" at bounding box center [1238, 504] width 15 height 12
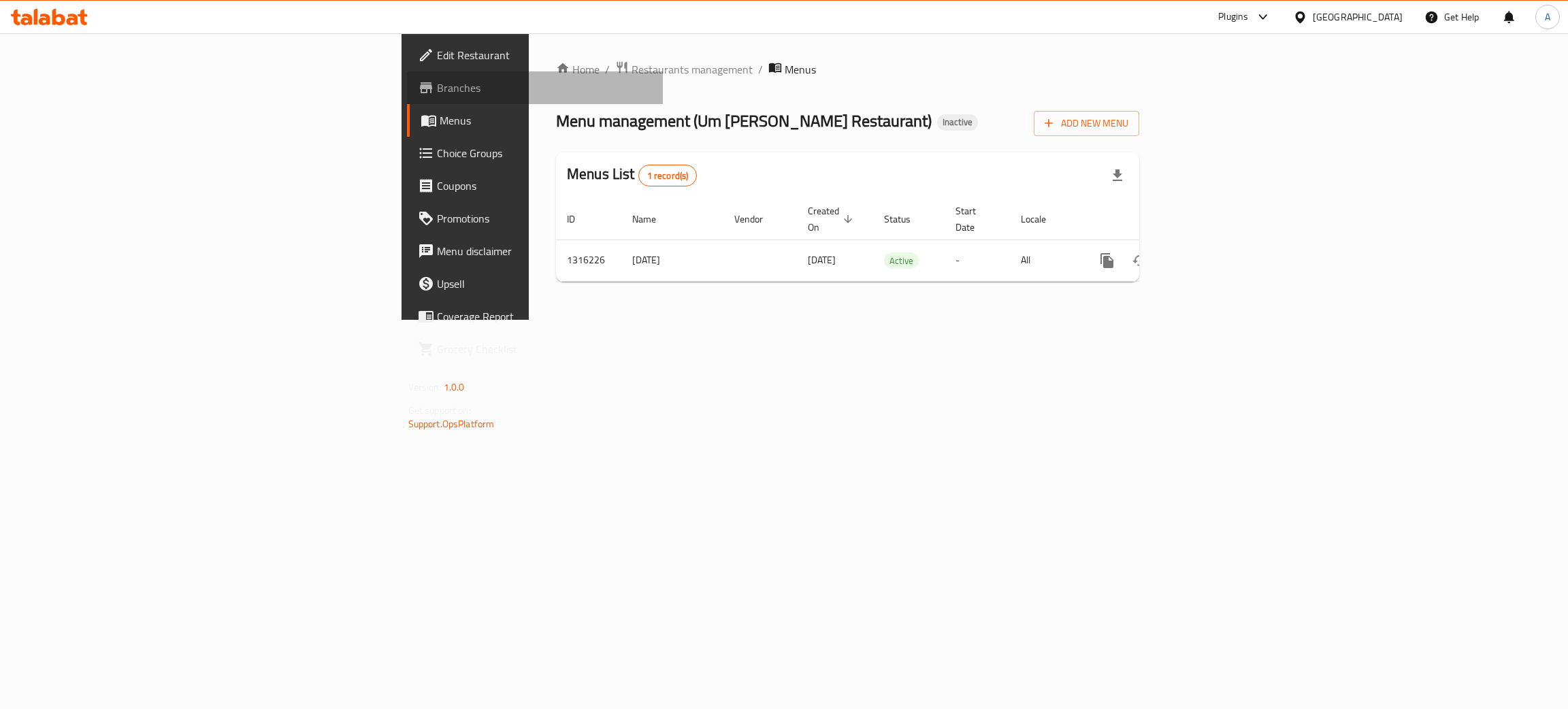
click at [437, 93] on span "Branches" at bounding box center [545, 88] width 216 height 17
